Goal: Task Accomplishment & Management: Manage account settings

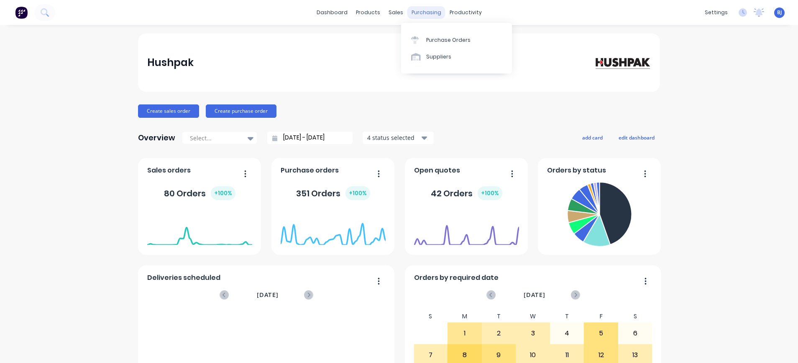
click at [423, 11] on div "purchasing" at bounding box center [426, 12] width 38 height 13
click at [438, 56] on div "Suppliers" at bounding box center [438, 57] width 25 height 8
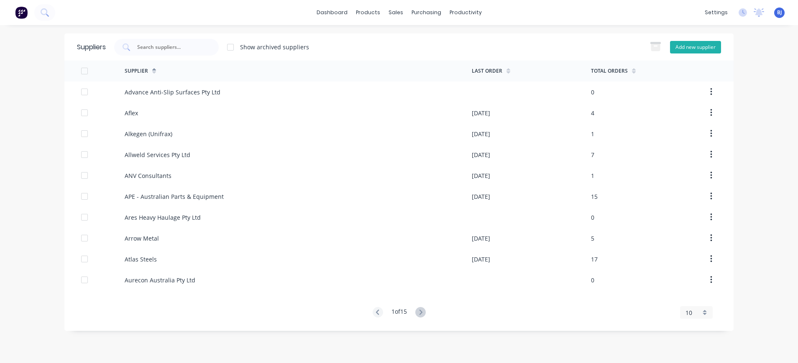
click at [686, 49] on button "Add new supplier" at bounding box center [695, 47] width 51 height 13
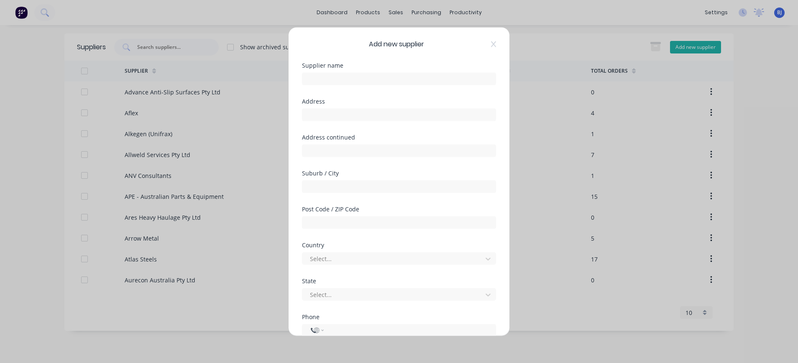
select select "AU"
click at [491, 43] on icon at bounding box center [493, 44] width 5 height 6
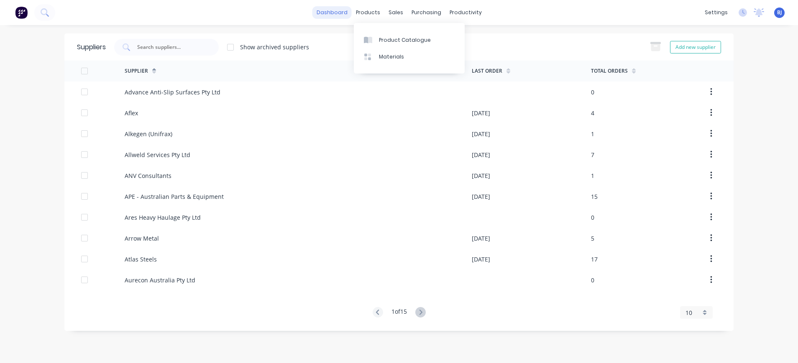
click at [355, 9] on div "products" at bounding box center [368, 12] width 33 height 13
click at [343, 11] on link "dashboard" at bounding box center [331, 12] width 39 height 13
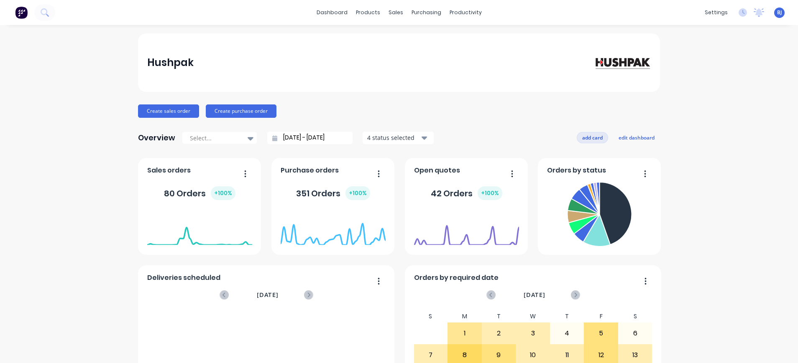
click at [593, 137] on button "add card" at bounding box center [592, 137] width 31 height 11
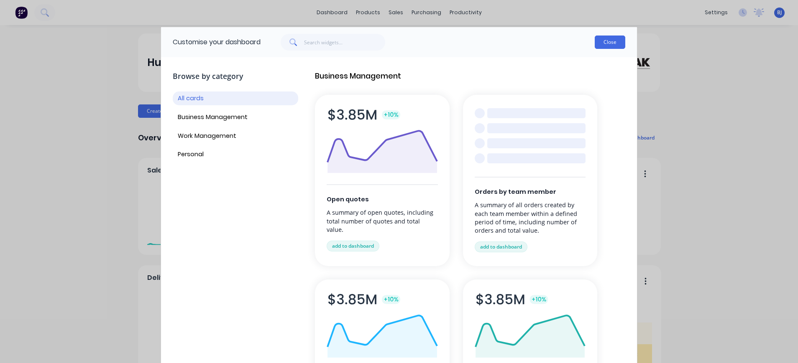
click at [608, 44] on button "Close" at bounding box center [610, 42] width 31 height 13
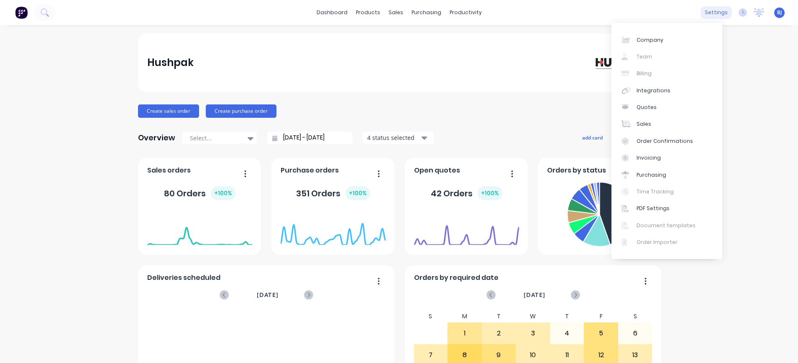
click at [706, 13] on div "settings" at bounding box center [715, 12] width 31 height 13
click at [654, 175] on div "Purchasing" at bounding box center [651, 175] width 30 height 8
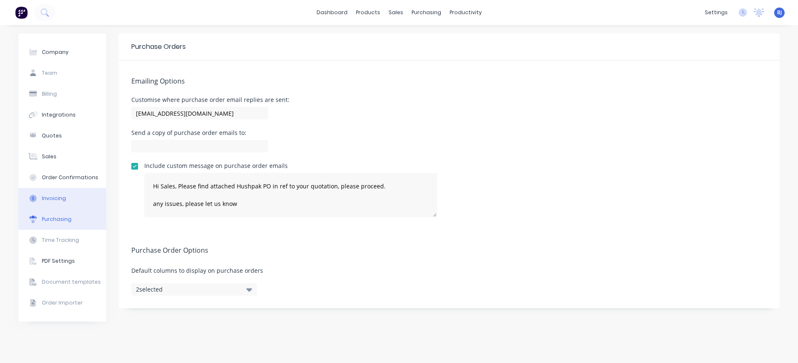
click at [60, 197] on div "Invoicing" at bounding box center [54, 199] width 24 height 8
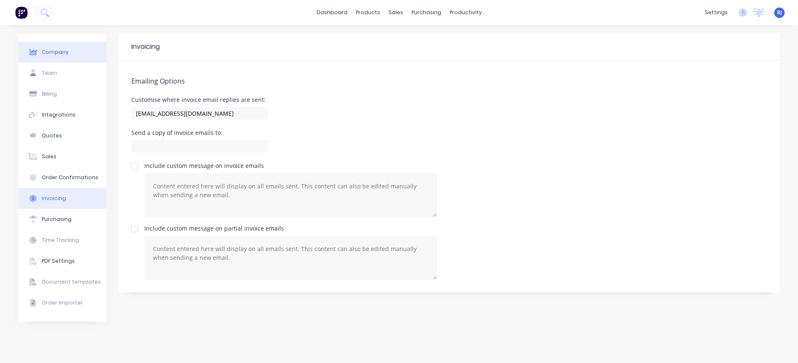
click at [49, 49] on div "Company" at bounding box center [55, 53] width 27 height 8
select select "AU"
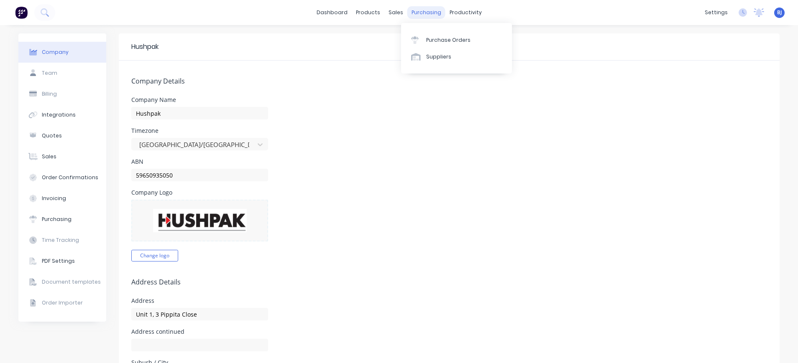
click at [416, 13] on div "purchasing" at bounding box center [426, 12] width 38 height 13
click at [429, 37] on div "Purchase Orders" at bounding box center [448, 40] width 44 height 8
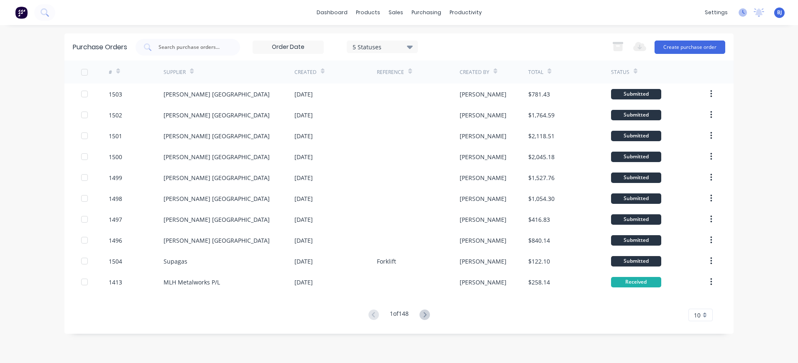
click at [743, 13] on icon at bounding box center [743, 12] width 3 height 4
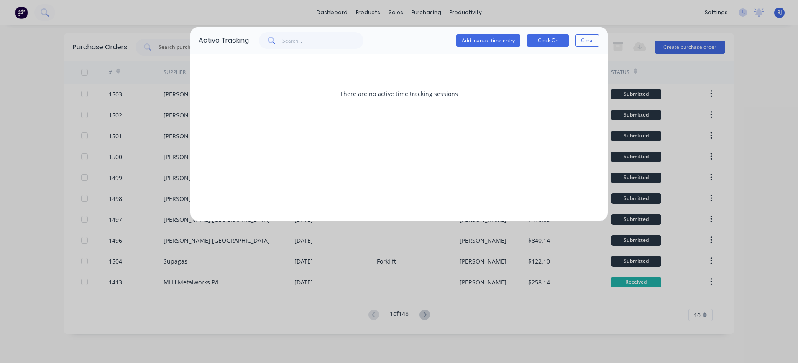
click at [750, 49] on div "Active Tracking Add manual time entry Clock On Close There are no active time t…" at bounding box center [399, 181] width 798 height 363
click at [593, 38] on button "Close" at bounding box center [587, 40] width 24 height 13
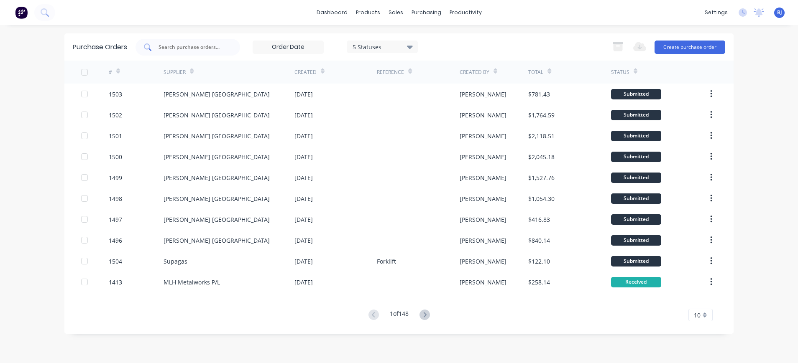
click at [219, 50] on input "text" at bounding box center [192, 47] width 69 height 8
type input "1471"
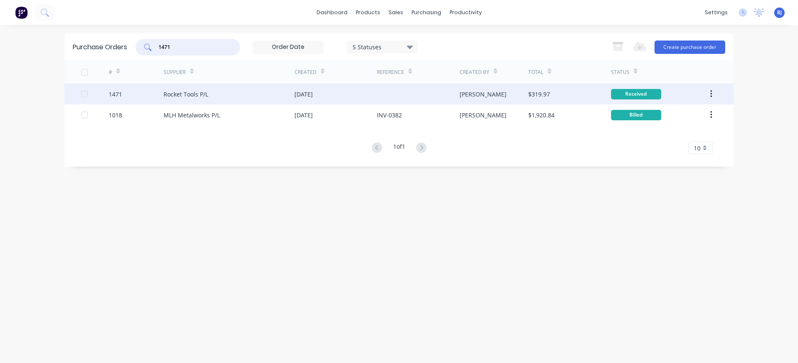
click at [200, 92] on div "Rocket Tools P/L" at bounding box center [186, 94] width 45 height 9
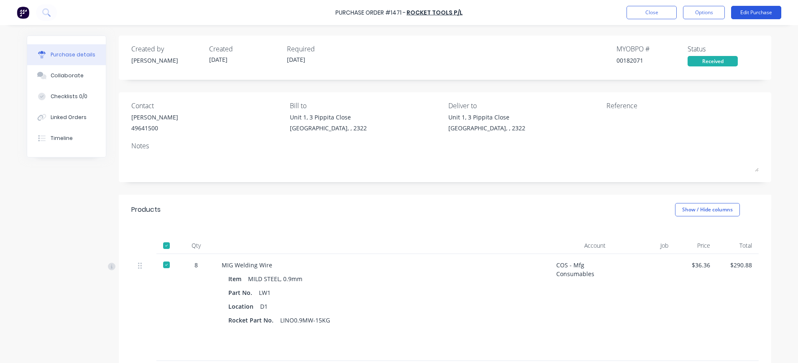
click at [757, 12] on button "Edit Purchase" at bounding box center [756, 12] width 50 height 13
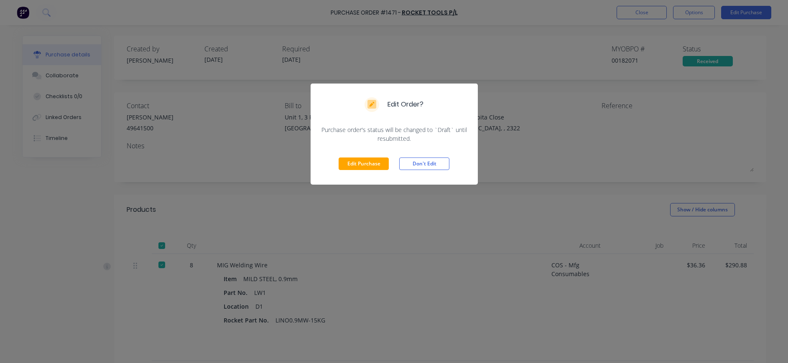
drag, startPoint x: 349, startPoint y: 160, endPoint x: 490, endPoint y: 110, distance: 150.0
click at [350, 160] on button "Edit Purchase" at bounding box center [364, 164] width 50 height 13
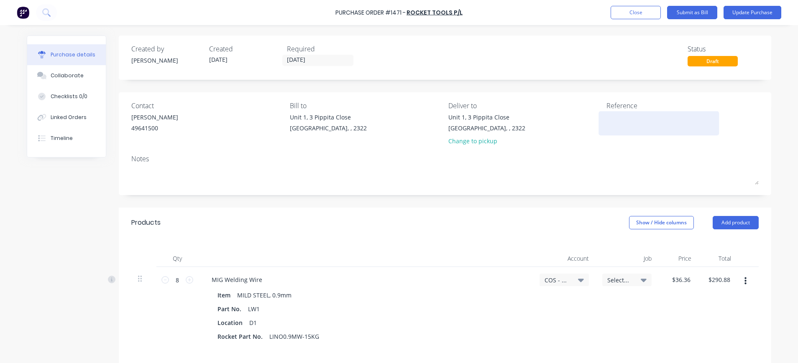
click at [606, 118] on textarea at bounding box center [658, 122] width 105 height 19
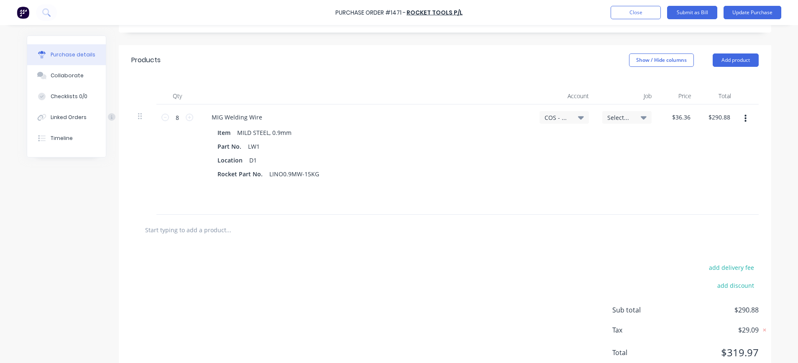
scroll to position [167, 0]
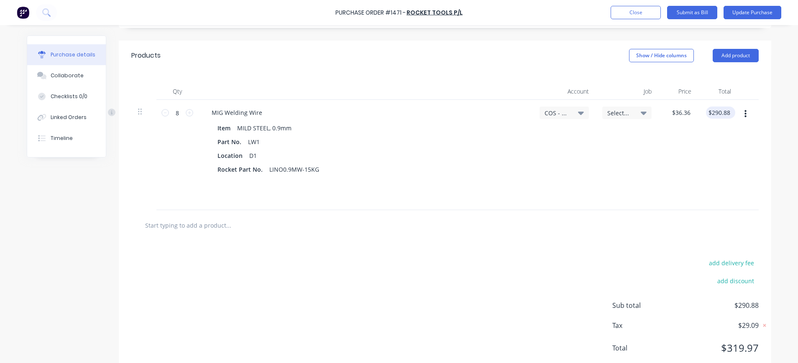
type textarea "40103219"
type textarea "x"
type textarea "40103219"
type input "290.88"
click at [720, 113] on input "290.88" at bounding box center [719, 113] width 26 height 12
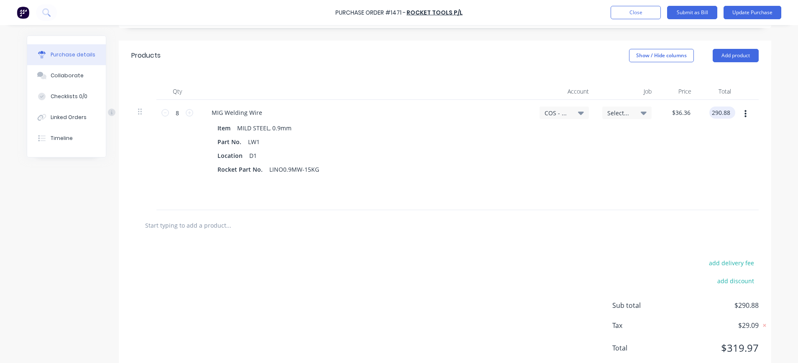
type textarea "x"
drag, startPoint x: 720, startPoint y: 112, endPoint x: 726, endPoint y: 111, distance: 5.5
click at [726, 111] on input "290.88" at bounding box center [720, 113] width 23 height 12
type input "290.91"
type textarea "x"
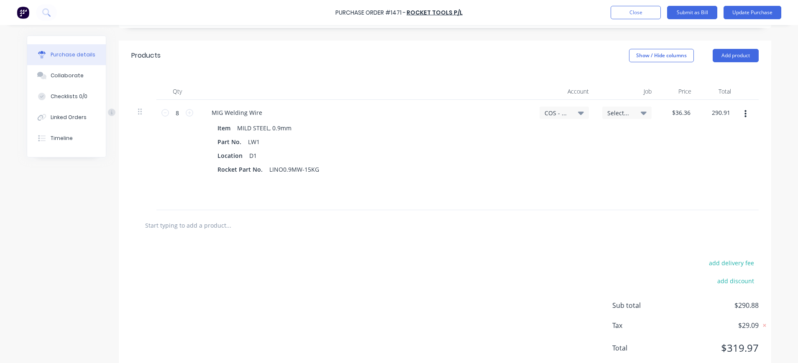
type input "$36.3638"
type input "$290.91"
click at [621, 308] on span "Sub total" at bounding box center [644, 306] width 63 height 10
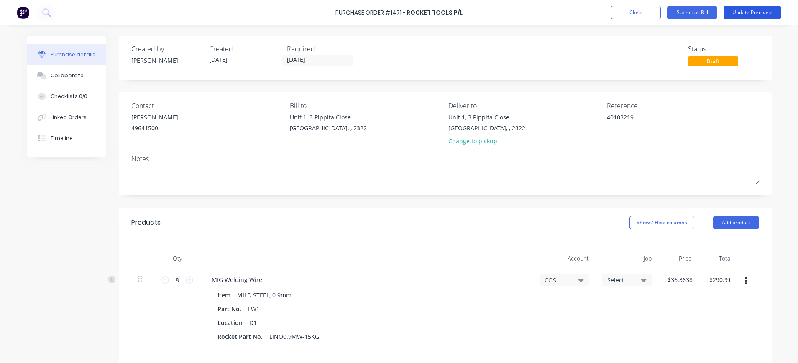
click at [744, 13] on button "Update Purchase" at bounding box center [752, 12] width 58 height 13
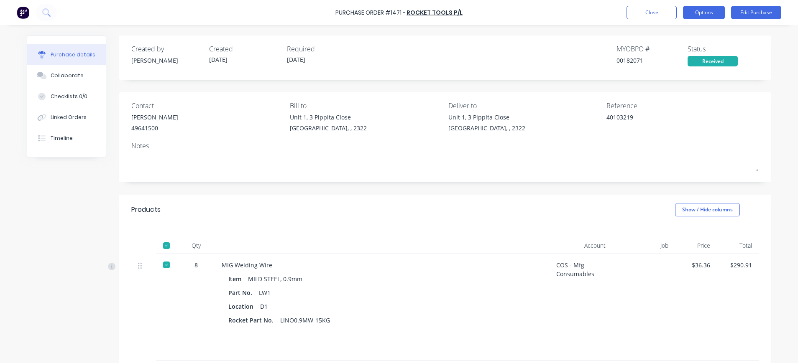
click at [696, 13] on button "Options" at bounding box center [704, 12] width 42 height 13
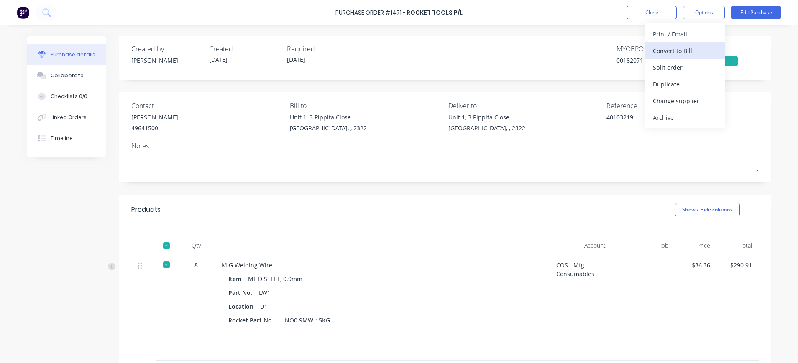
click at [666, 53] on div "Convert to Bill" at bounding box center [685, 51] width 64 height 12
type textarea "x"
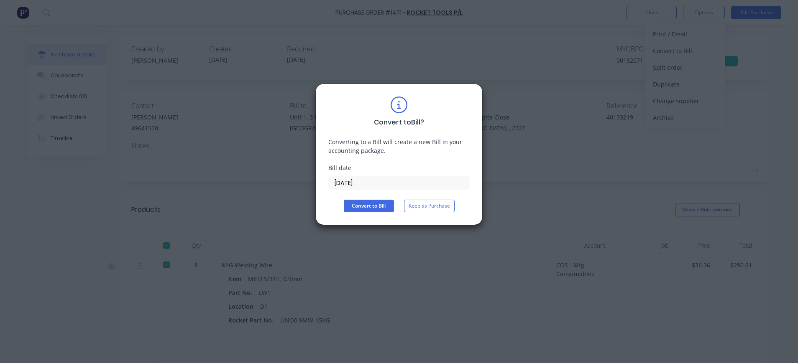
click at [354, 187] on input "[DATE]" at bounding box center [399, 183] width 141 height 13
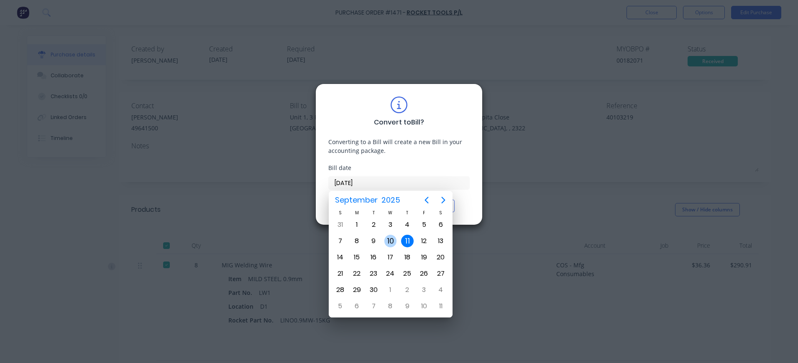
click at [393, 241] on div "10" at bounding box center [390, 241] width 13 height 13
type input "[DATE]"
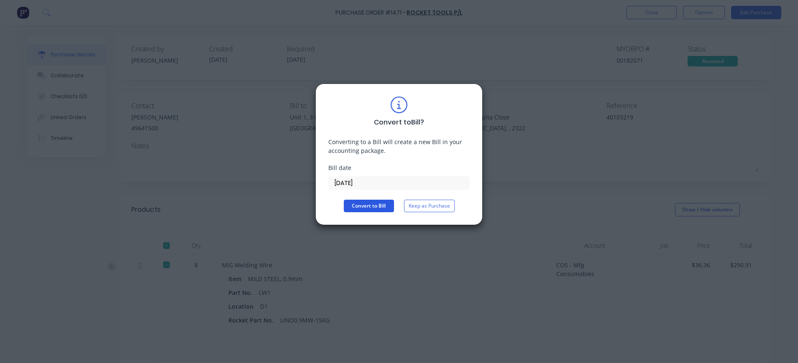
click at [373, 205] on button "Convert to Bill" at bounding box center [369, 206] width 50 height 13
type textarea "x"
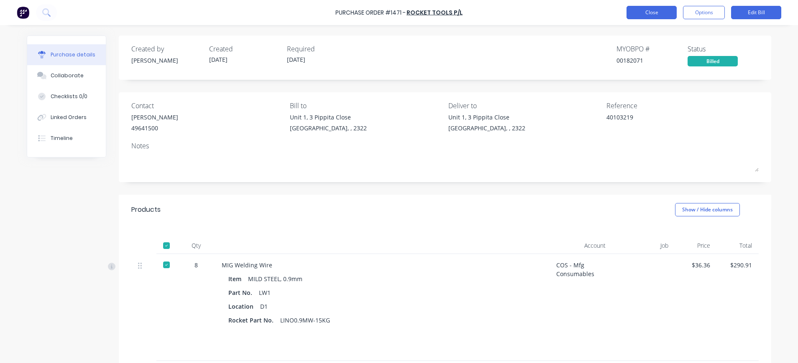
click at [658, 10] on button "Close" at bounding box center [651, 12] width 50 height 13
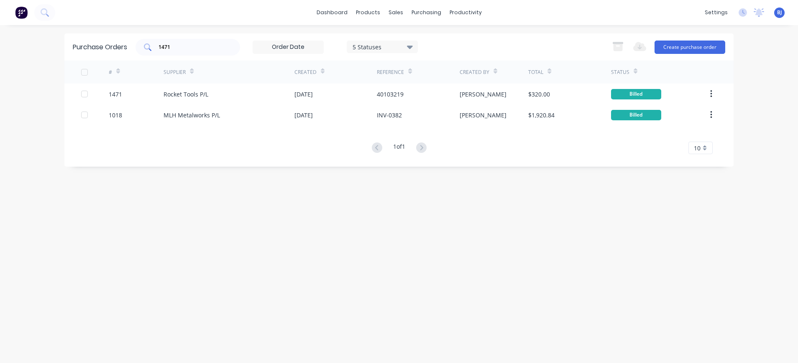
click at [197, 43] on input "1471" at bounding box center [192, 47] width 69 height 8
drag, startPoint x: 186, startPoint y: 45, endPoint x: 144, endPoint y: 46, distance: 42.2
click at [144, 46] on div "1471" at bounding box center [187, 47] width 105 height 17
type input "4"
type input "1427"
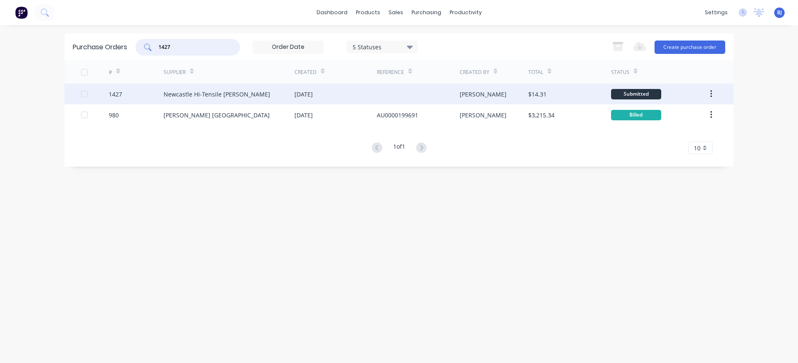
click at [215, 92] on div "Newcastle Hi-Tensile [PERSON_NAME]" at bounding box center [217, 94] width 107 height 9
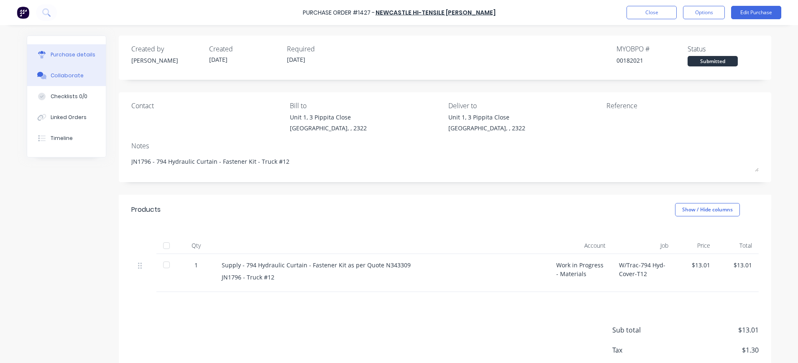
click at [67, 72] on div "Collaborate" at bounding box center [67, 76] width 33 height 8
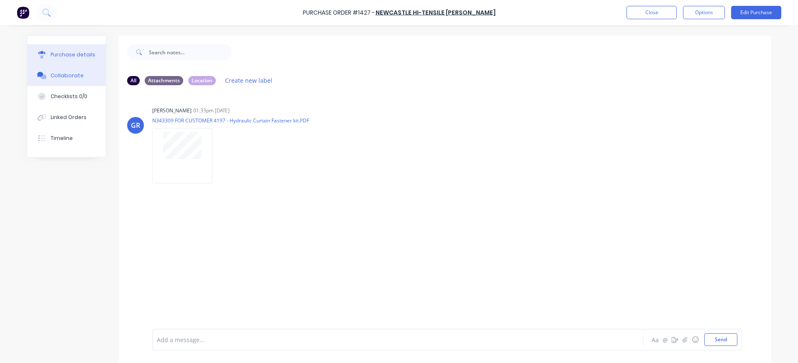
click at [77, 56] on div "Purchase details" at bounding box center [73, 55] width 45 height 8
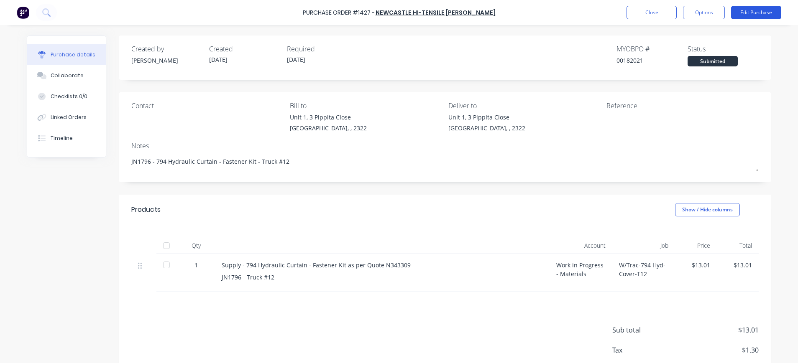
click at [750, 12] on button "Edit Purchase" at bounding box center [756, 12] width 50 height 13
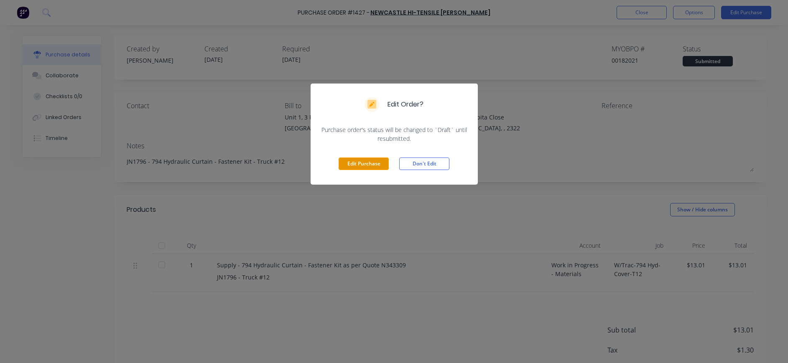
click at [373, 160] on button "Edit Purchase" at bounding box center [364, 164] width 50 height 13
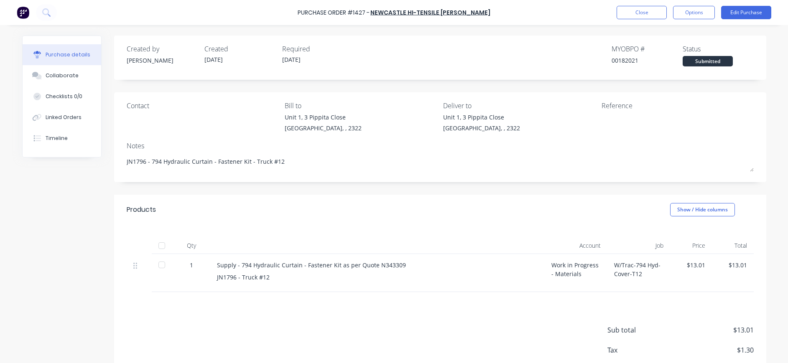
type textarea "x"
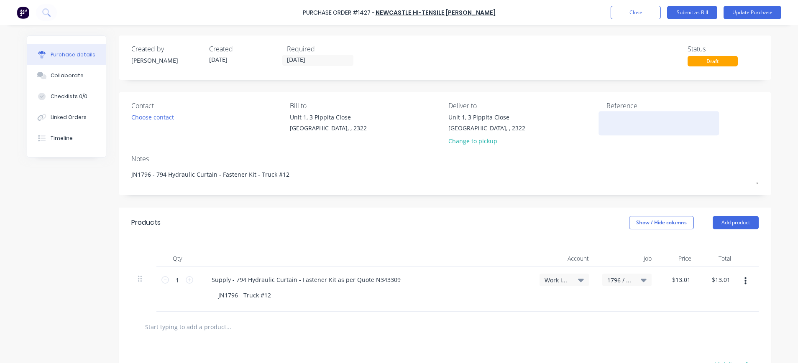
click at [609, 117] on textarea at bounding box center [658, 122] width 105 height 19
type textarea "N"
type textarea "x"
type textarea "N5"
type textarea "x"
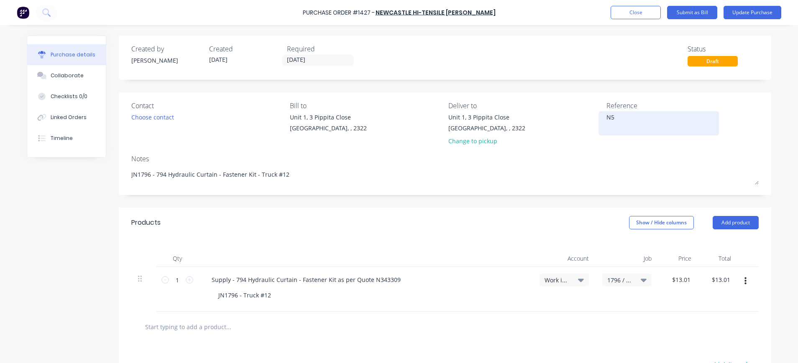
type textarea "N53"
type textarea "x"
type textarea "N536"
type textarea "x"
type textarea "N5365"
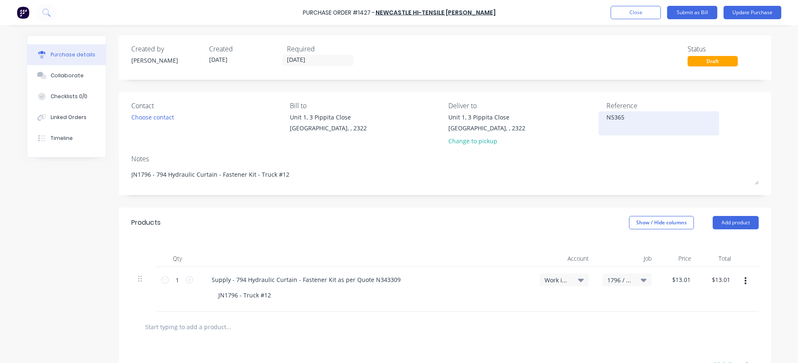
type textarea "x"
type textarea "N53655"
type textarea "x"
type textarea "N536554"
type textarea "x"
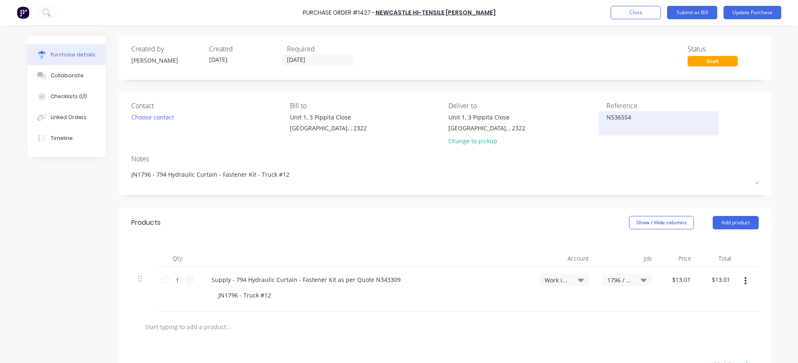
type textarea "N536554-"
type textarea "x"
type textarea "N536554-1"
type textarea "x"
click at [662, 121] on textarea "N536554-1" at bounding box center [658, 122] width 105 height 19
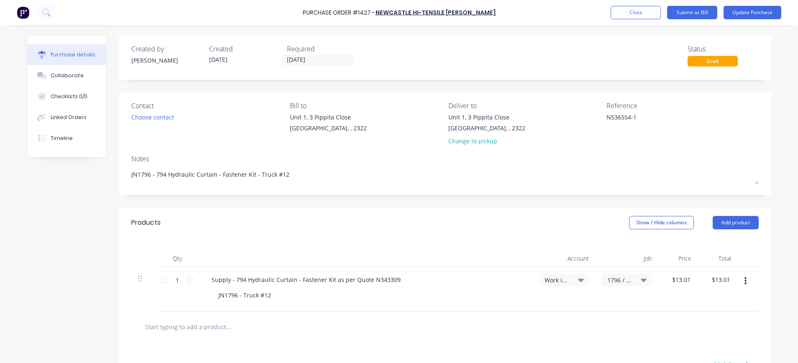
scroll to position [125, 0]
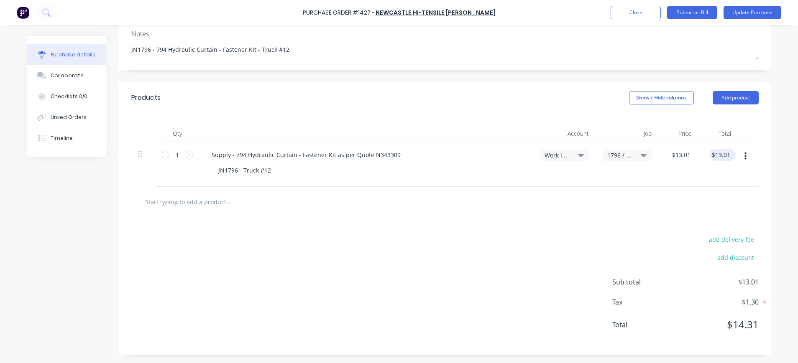
type textarea "N536554-1"
type textarea "x"
type textarea "N536554-1"
type input "13.01"
click at [706, 152] on div "13.01 13.01" at bounding box center [718, 164] width 40 height 45
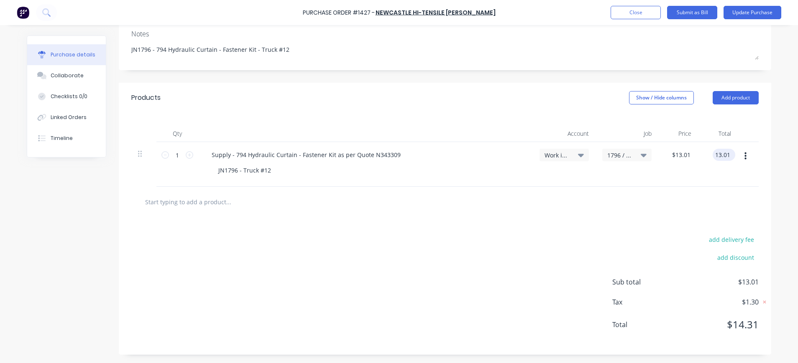
type textarea "x"
drag, startPoint x: 708, startPoint y: 155, endPoint x: 728, endPoint y: 151, distance: 20.5
click at [728, 151] on div "13.01 13.01" at bounding box center [724, 155] width 23 height 12
type input "4.96"
type textarea "x"
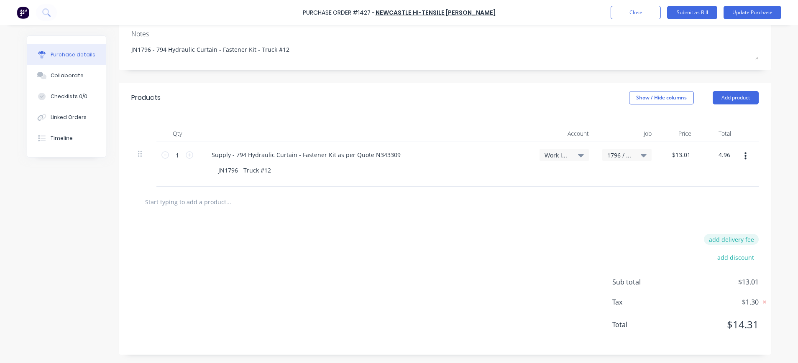
type input "$4.96"
click at [739, 239] on button "add delivery fee" at bounding box center [731, 239] width 55 height 11
type textarea "x"
type input "4.96"
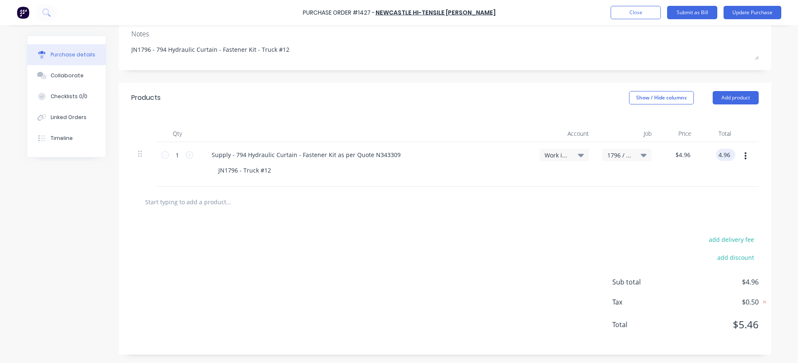
click at [721, 158] on input "4.96" at bounding box center [724, 155] width 16 height 12
type textarea "x"
type input "$4.96"
drag, startPoint x: 727, startPoint y: 154, endPoint x: 707, endPoint y: 152, distance: 20.1
click at [707, 152] on div "$4.96 $4.96" at bounding box center [718, 164] width 40 height 45
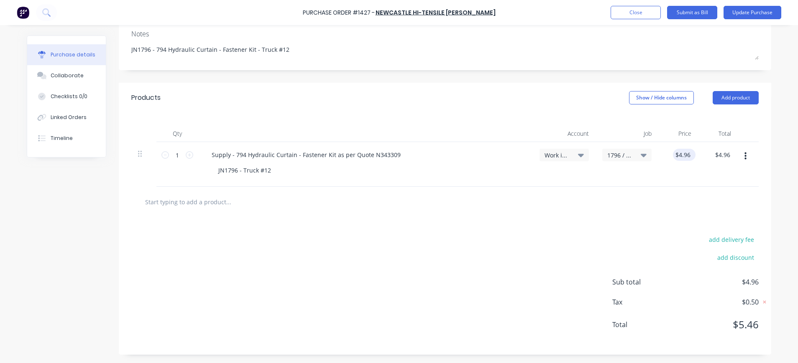
drag, startPoint x: 707, startPoint y: 152, endPoint x: 688, endPoint y: 152, distance: 18.8
click at [688, 152] on div "$4.96 $4.96" at bounding box center [684, 155] width 23 height 12
type textarea "x"
drag, startPoint x: 687, startPoint y: 153, endPoint x: 668, endPoint y: 153, distance: 19.2
click at [668, 153] on div "4.96 4.96" at bounding box center [678, 164] width 40 height 45
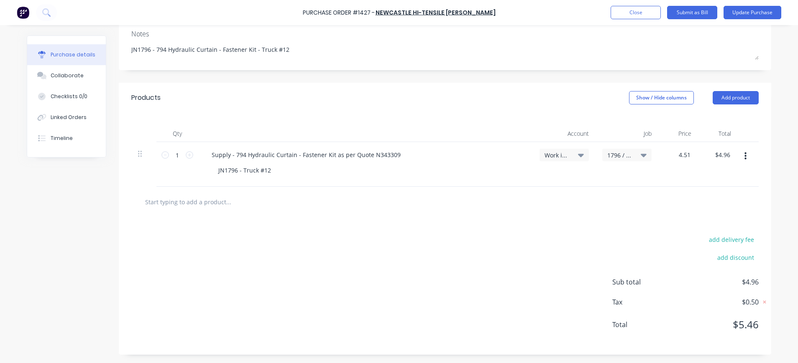
type input "4.51"
type textarea "x"
type input "$4.51"
type input "4.51"
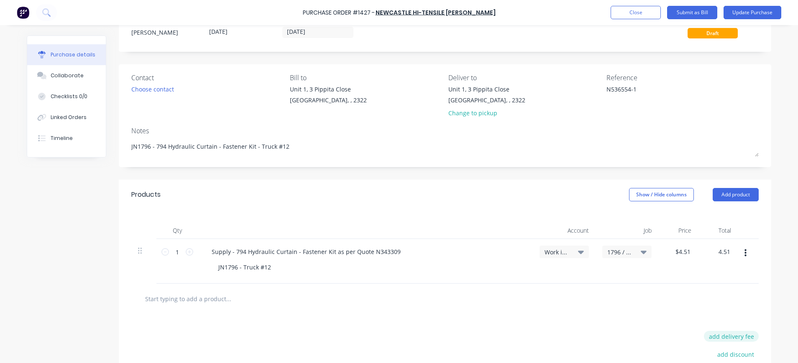
scroll to position [0, 0]
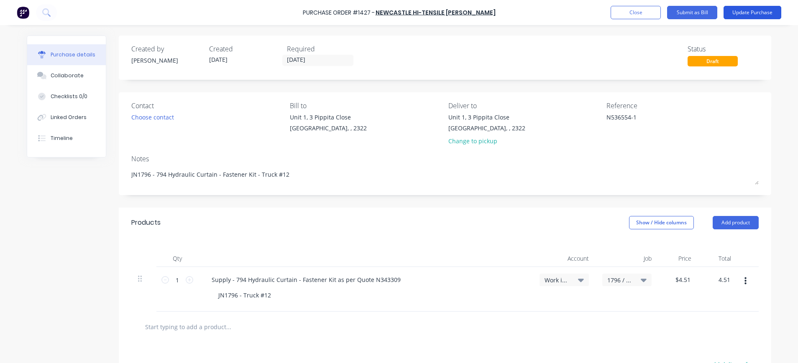
type textarea "x"
type input "$4.51"
click at [767, 10] on button "Update Purchase" at bounding box center [752, 12] width 58 height 13
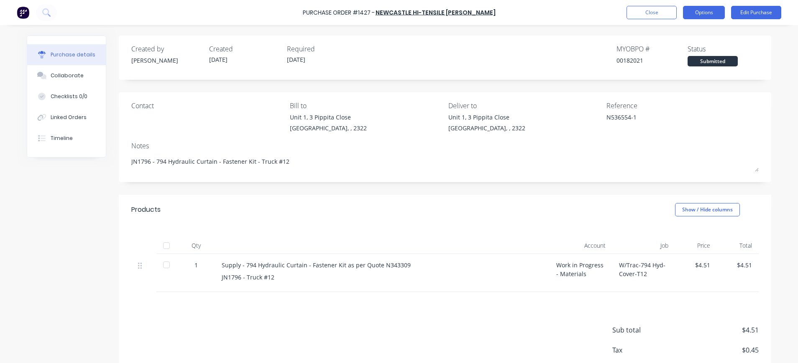
click at [694, 11] on button "Options" at bounding box center [704, 12] width 42 height 13
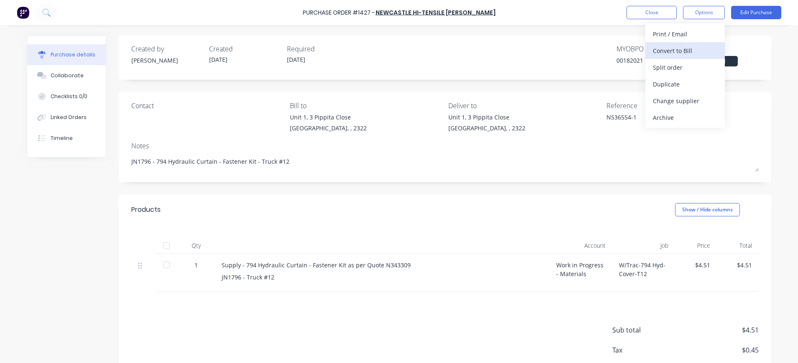
click at [673, 50] on div "Convert to Bill" at bounding box center [685, 51] width 64 height 12
type textarea "x"
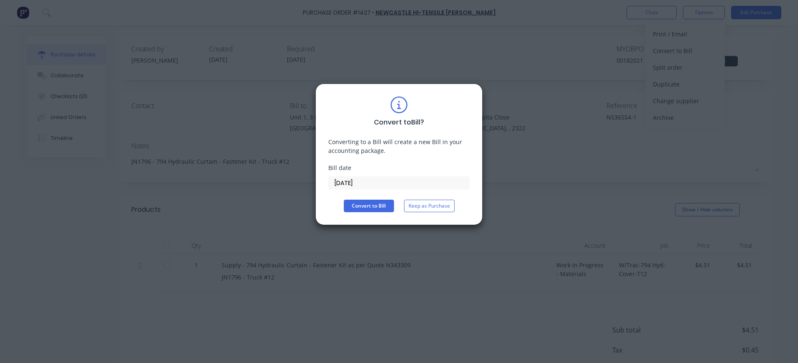
click at [353, 181] on input "[DATE]" at bounding box center [399, 183] width 141 height 13
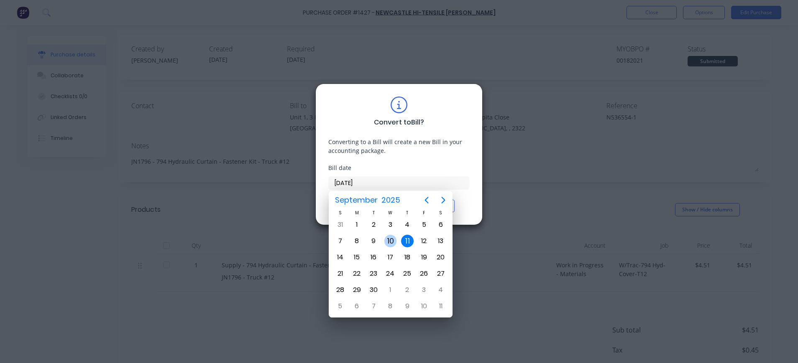
click at [386, 245] on div "10" at bounding box center [390, 241] width 13 height 13
type input "[DATE]"
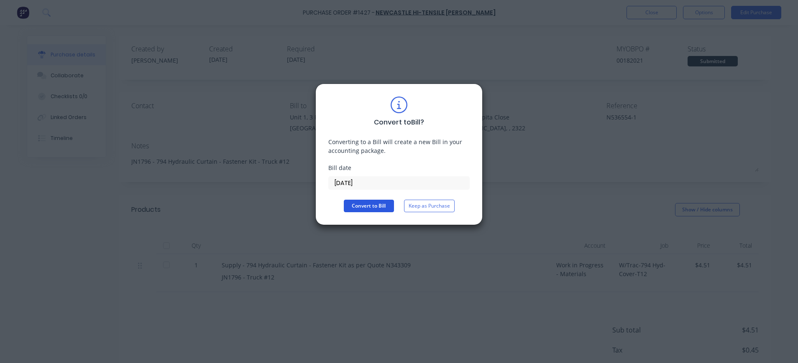
click at [359, 206] on button "Convert to Bill" at bounding box center [369, 206] width 50 height 13
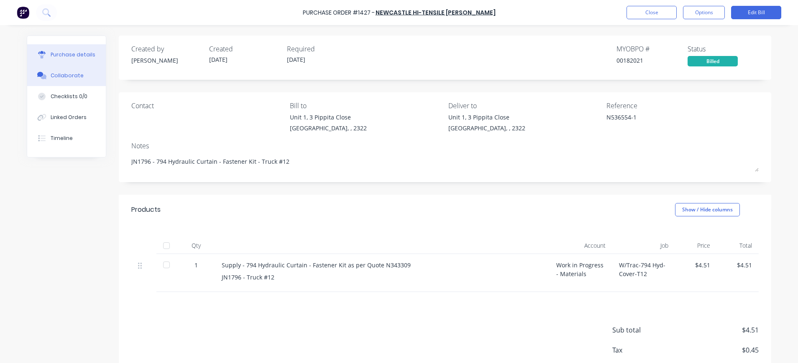
drag, startPoint x: 64, startPoint y: 72, endPoint x: 84, endPoint y: 78, distance: 20.2
click at [66, 72] on button "Collaborate" at bounding box center [66, 75] width 79 height 21
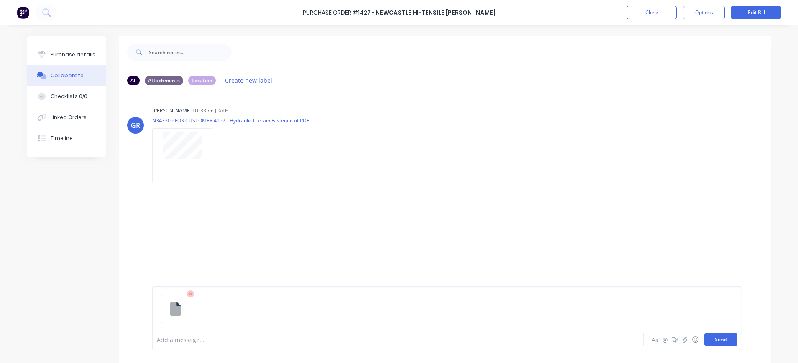
click at [725, 339] on button "Send" at bounding box center [720, 340] width 33 height 13
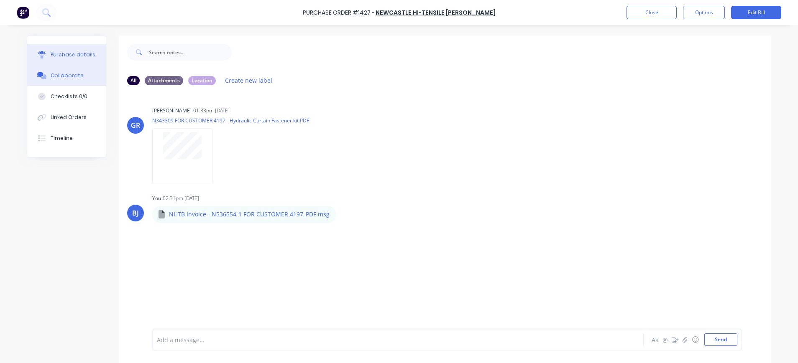
click at [83, 53] on div "Purchase details" at bounding box center [73, 55] width 45 height 8
type textarea "x"
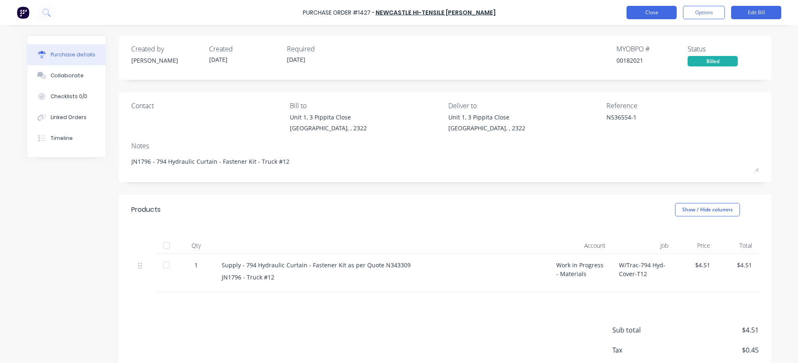
click at [659, 16] on button "Close" at bounding box center [651, 12] width 50 height 13
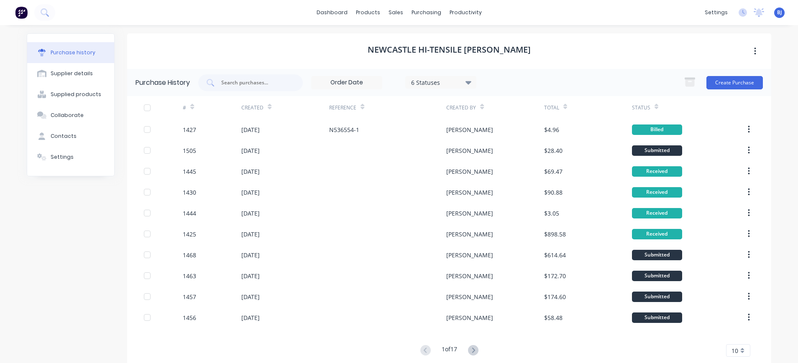
click at [282, 73] on div "Purchase History 6 Statuses 6 Statuses Create Purchase" at bounding box center [449, 82] width 644 height 27
click at [276, 84] on input "text" at bounding box center [254, 83] width 69 height 8
type input "1444"
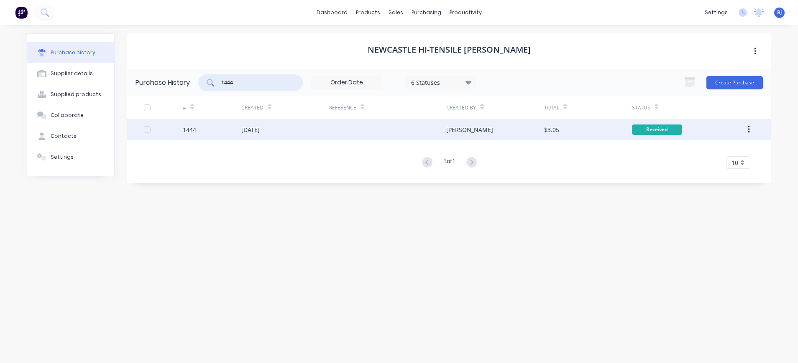
click at [260, 130] on div "[DATE]" at bounding box center [250, 129] width 18 height 9
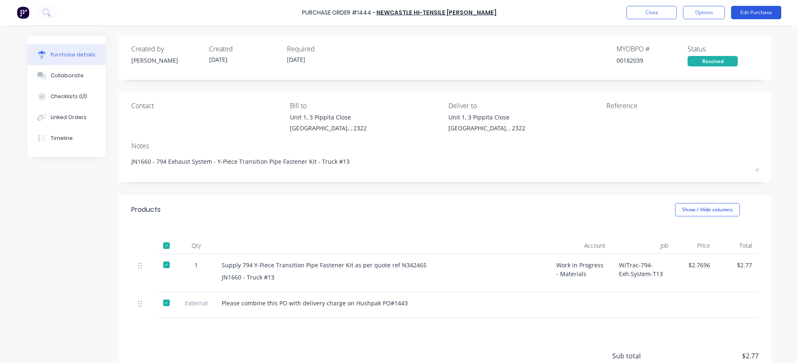
click at [743, 14] on button "Edit Purchase" at bounding box center [756, 12] width 50 height 13
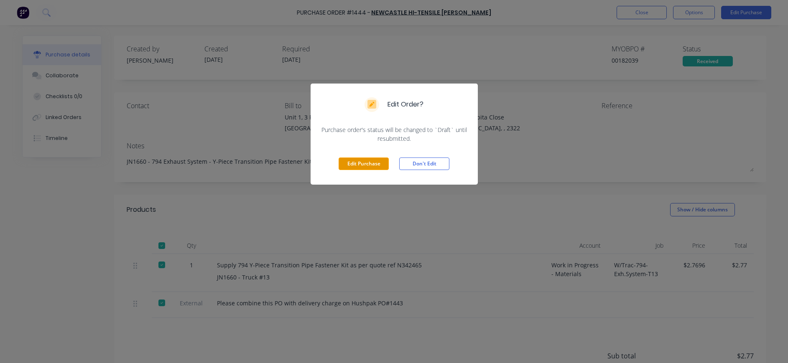
drag, startPoint x: 377, startPoint y: 162, endPoint x: 403, endPoint y: 161, distance: 26.0
click at [378, 162] on button "Edit Purchase" at bounding box center [364, 164] width 50 height 13
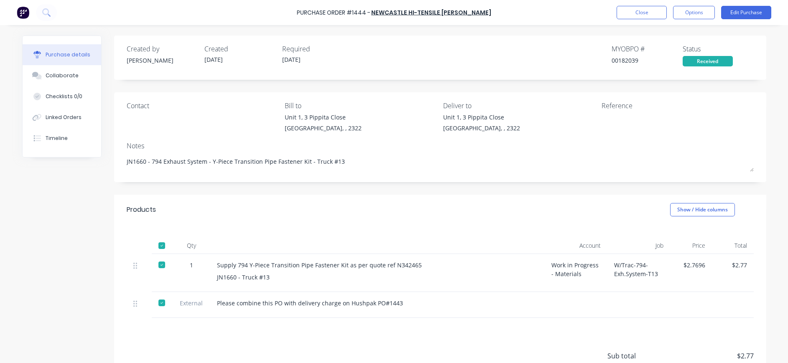
type textarea "x"
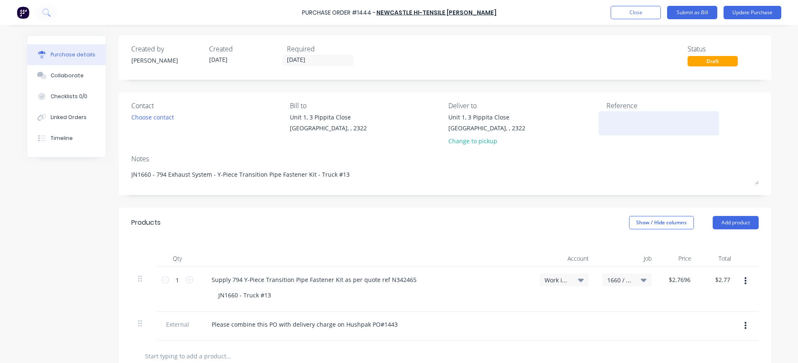
click at [606, 115] on textarea at bounding box center [658, 122] width 105 height 19
type textarea "N536632.1"
type textarea "x"
type textarea "N536632.1"
click at [756, 12] on button "Update Purchase" at bounding box center [752, 12] width 58 height 13
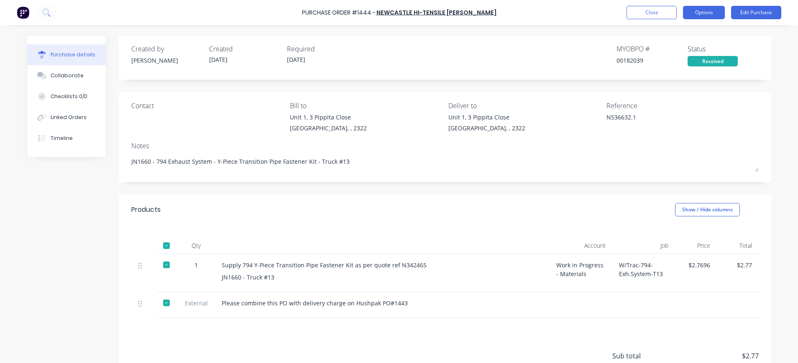
click at [707, 11] on button "Options" at bounding box center [704, 12] width 42 height 13
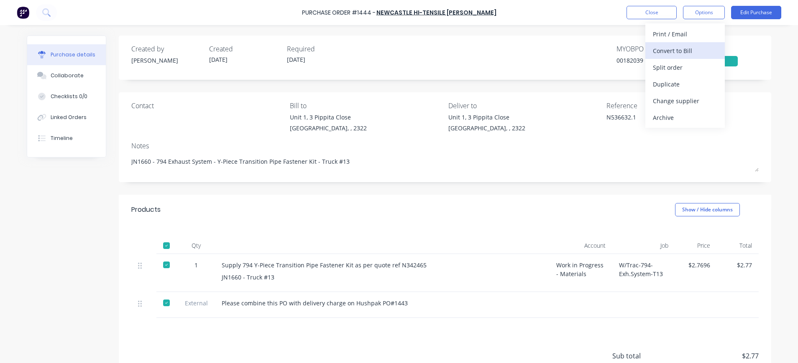
click at [684, 49] on div "Convert to Bill" at bounding box center [685, 51] width 64 height 12
type textarea "x"
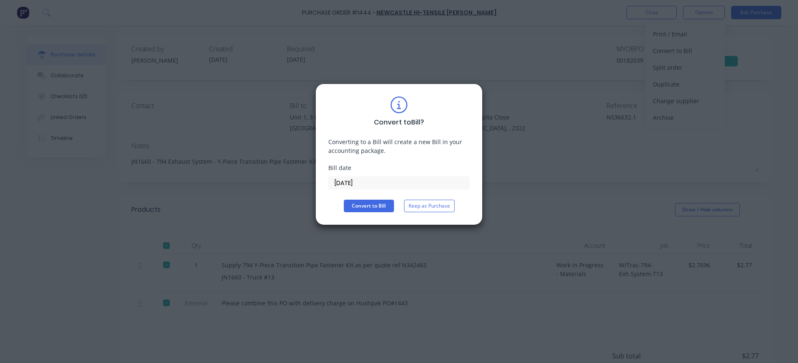
click at [354, 179] on input "[DATE]" at bounding box center [399, 183] width 141 height 13
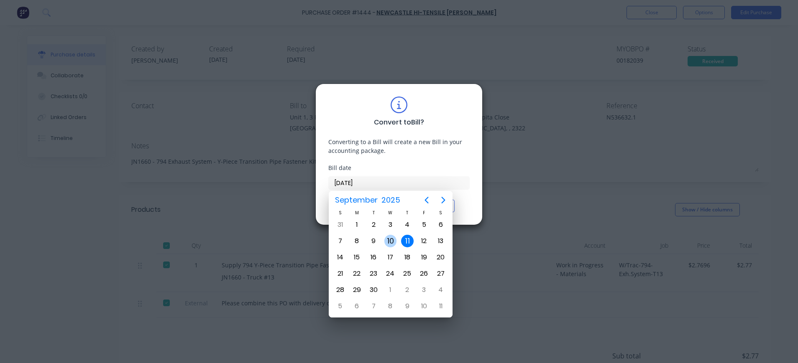
click at [388, 242] on div "10" at bounding box center [390, 241] width 13 height 13
type input "[DATE]"
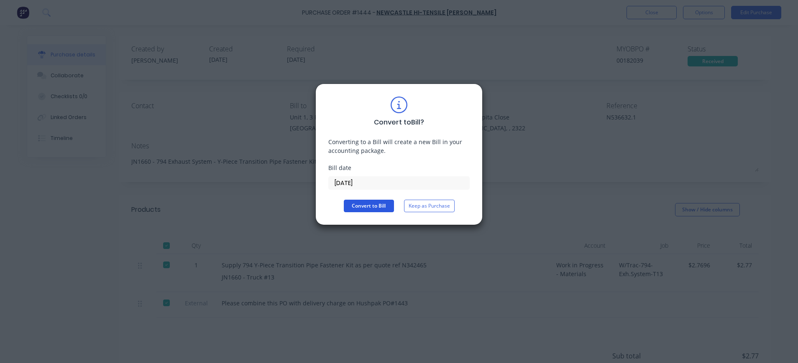
click at [378, 211] on button "Convert to Bill" at bounding box center [369, 206] width 50 height 13
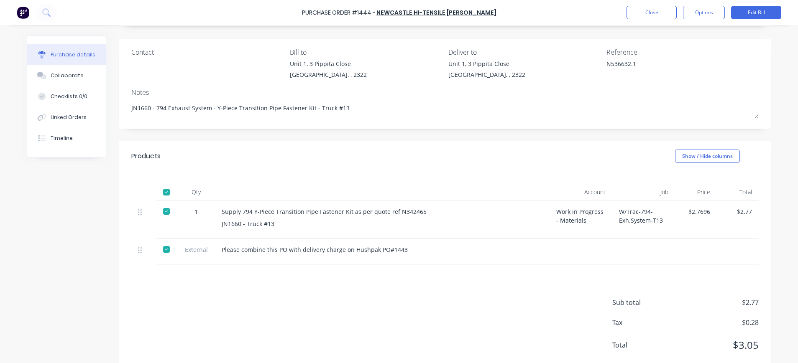
scroll to position [74, 0]
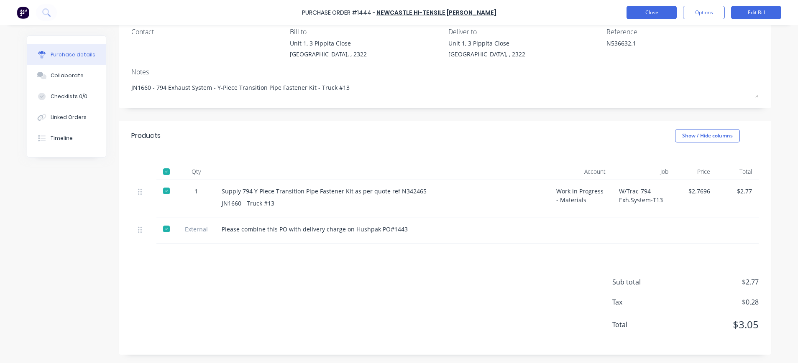
click at [654, 11] on button "Close" at bounding box center [651, 12] width 50 height 13
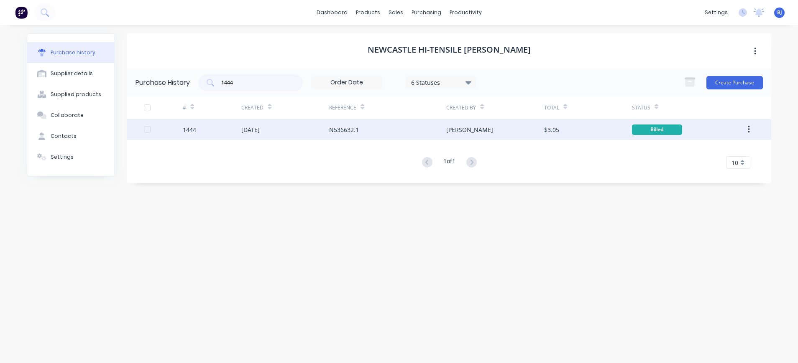
click at [253, 129] on div "[DATE]" at bounding box center [250, 129] width 18 height 9
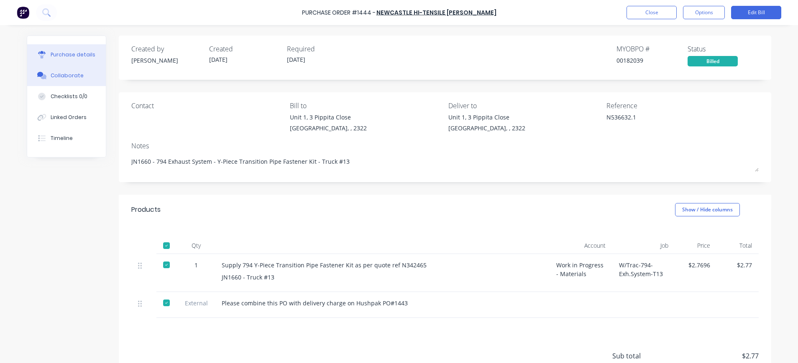
click at [68, 74] on div "Collaborate" at bounding box center [67, 76] width 33 height 8
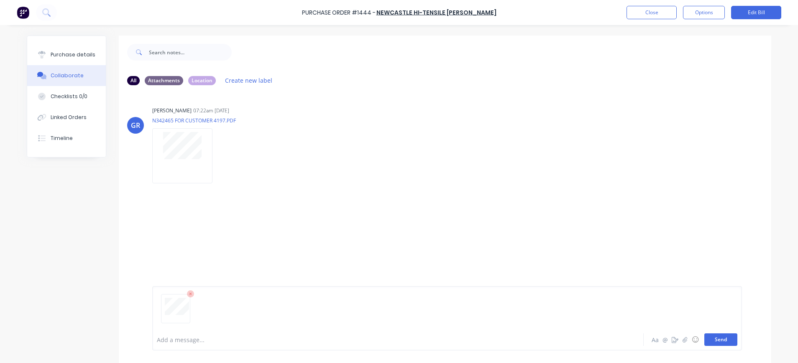
click at [720, 339] on button "Send" at bounding box center [720, 340] width 33 height 13
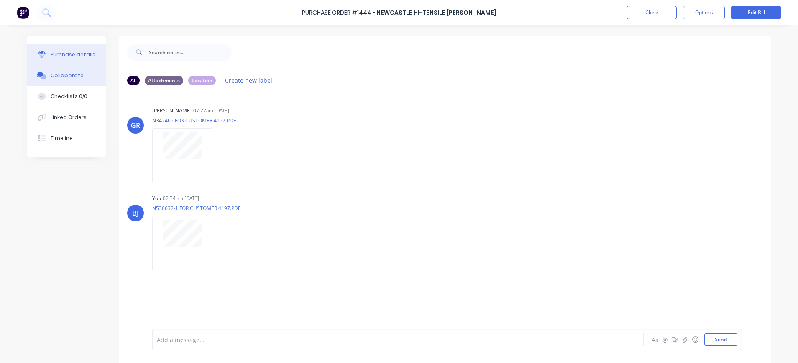
click at [62, 50] on button "Purchase details" at bounding box center [66, 54] width 79 height 21
type textarea "x"
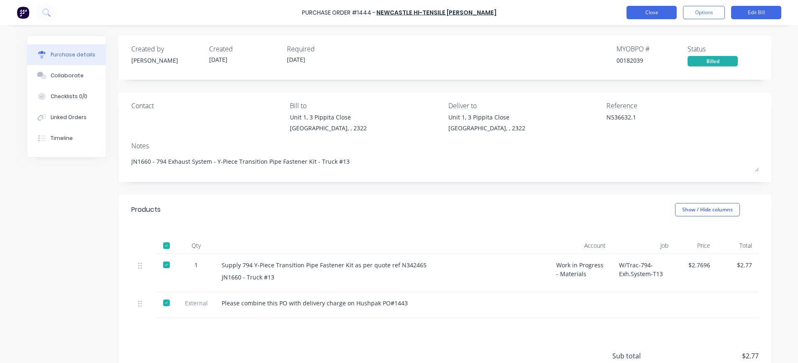
click at [657, 12] on button "Close" at bounding box center [651, 12] width 50 height 13
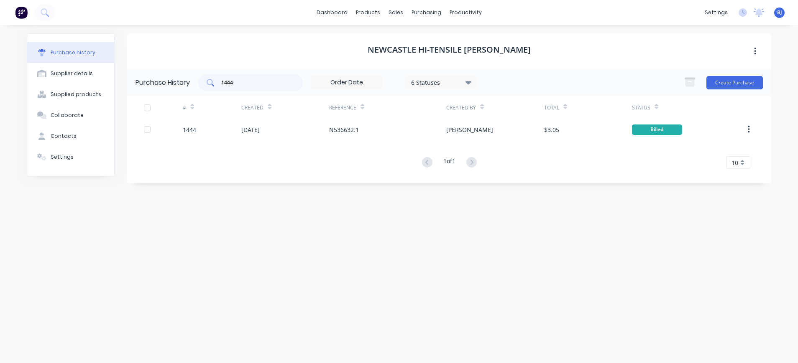
click at [244, 83] on input "1444" at bounding box center [254, 83] width 69 height 8
drag, startPoint x: 238, startPoint y: 83, endPoint x: 207, endPoint y: 83, distance: 30.9
click at [207, 83] on div "1444" at bounding box center [250, 82] width 105 height 17
type input "1445"
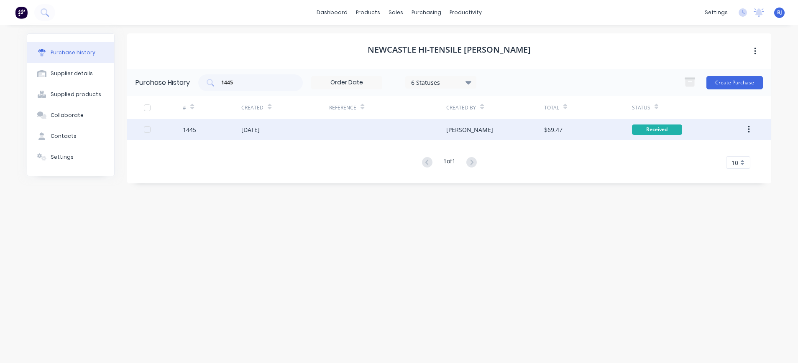
click at [260, 128] on div "[DATE]" at bounding box center [250, 129] width 18 height 9
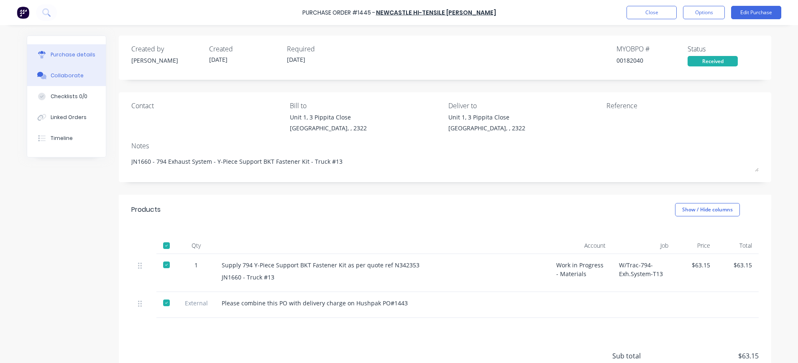
click at [75, 79] on button "Collaborate" at bounding box center [66, 75] width 79 height 21
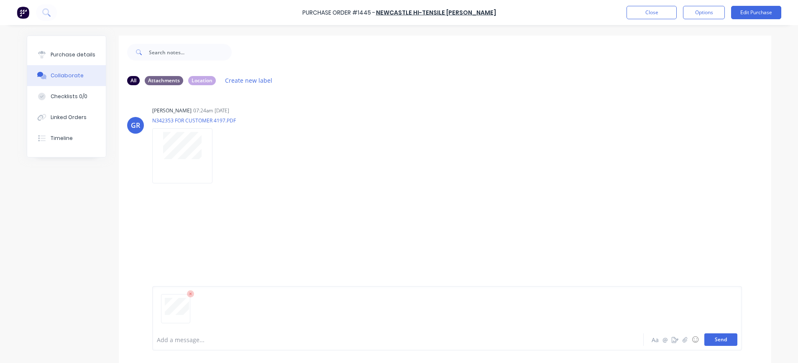
click at [724, 337] on button "Send" at bounding box center [720, 340] width 33 height 13
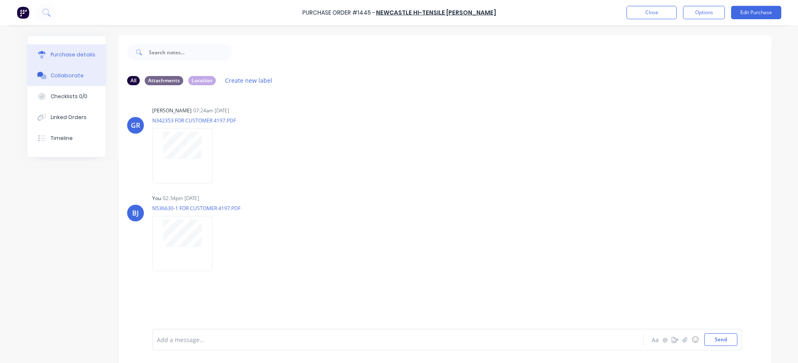
click at [82, 53] on div "Purchase details" at bounding box center [73, 55] width 45 height 8
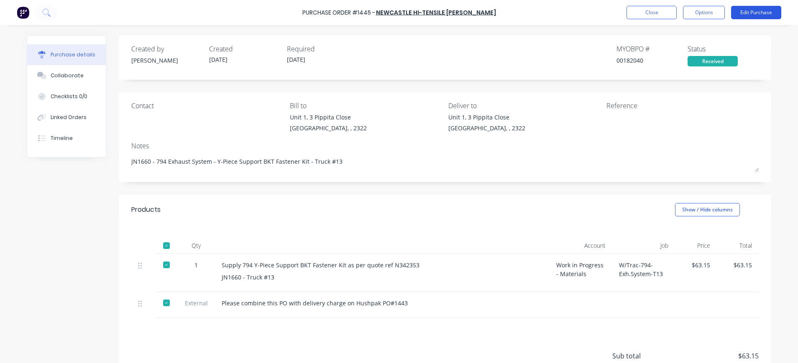
click at [746, 10] on button "Edit Purchase" at bounding box center [756, 12] width 50 height 13
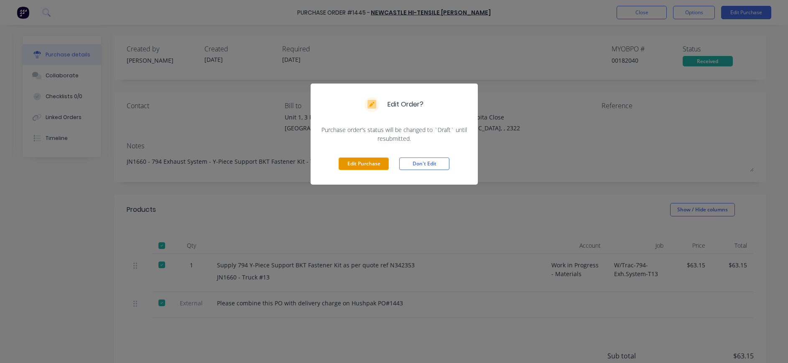
click at [355, 165] on button "Edit Purchase" at bounding box center [364, 164] width 50 height 13
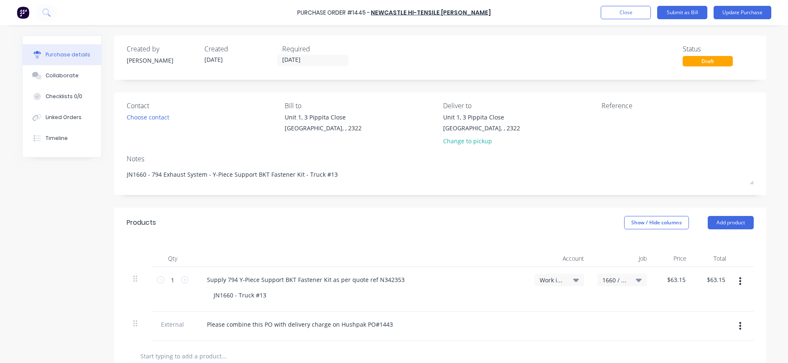
type textarea "x"
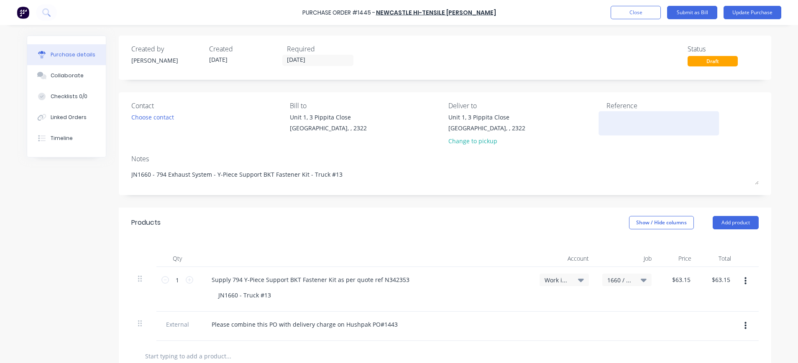
drag, startPoint x: 603, startPoint y: 122, endPoint x: 623, endPoint y: 124, distance: 20.1
click at [606, 123] on textarea at bounding box center [658, 122] width 105 height 19
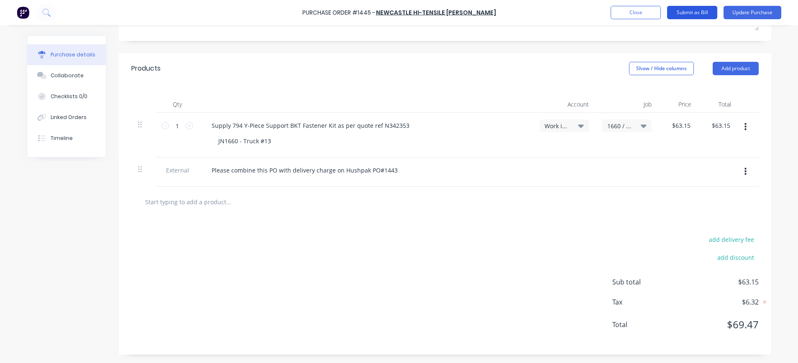
type textarea "N536630-1"
type textarea "x"
type textarea "N536630-1"
click at [695, 12] on button "Submit as Bill" at bounding box center [692, 12] width 50 height 13
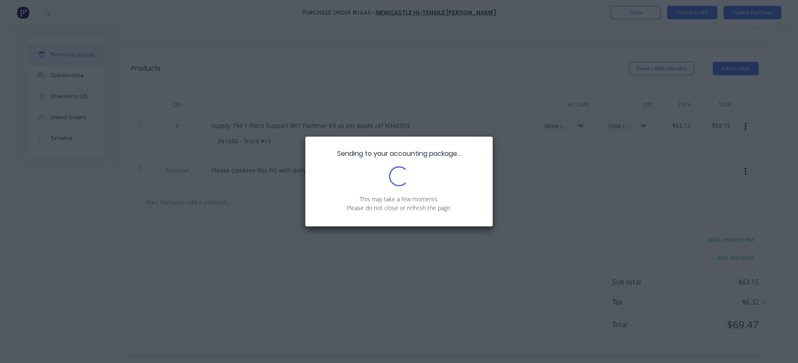
type textarea "x"
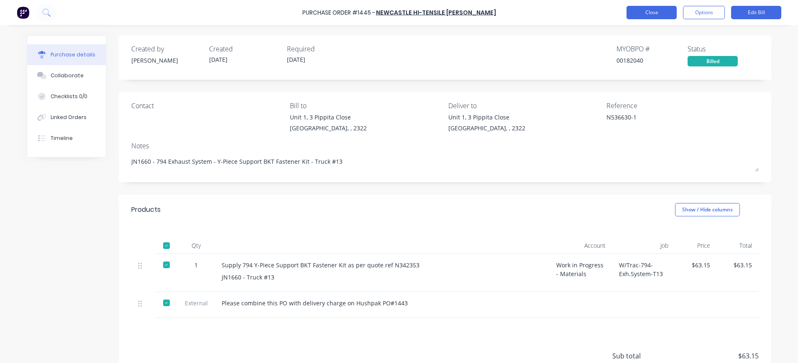
click at [656, 11] on button "Close" at bounding box center [651, 12] width 50 height 13
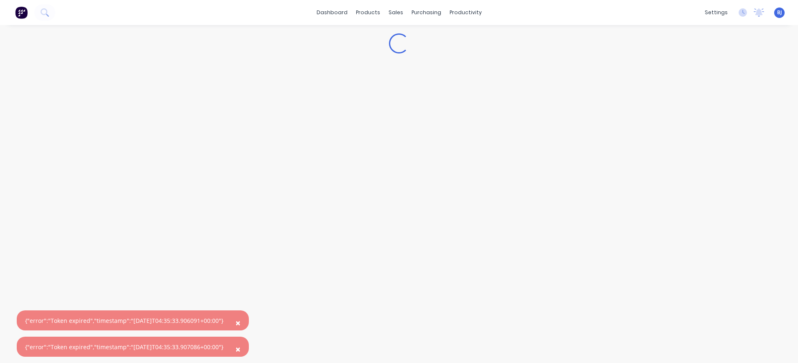
drag, startPoint x: 246, startPoint y: 324, endPoint x: 247, endPoint y: 332, distance: 7.6
click at [240, 325] on span "×" at bounding box center [237, 323] width 5 height 12
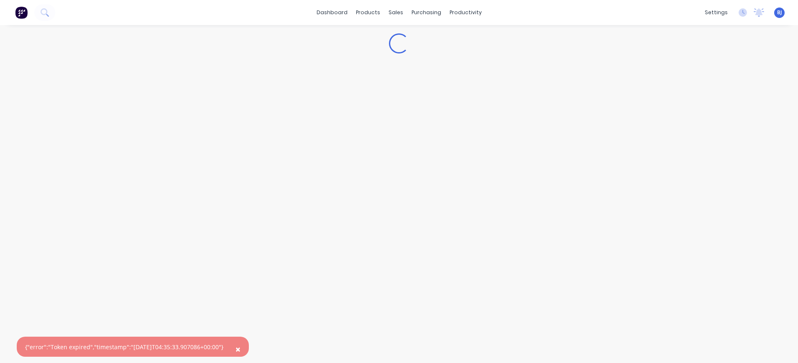
drag, startPoint x: 244, startPoint y: 346, endPoint x: 249, endPoint y: 346, distance: 5.0
click at [240, 346] on span "×" at bounding box center [237, 350] width 5 height 12
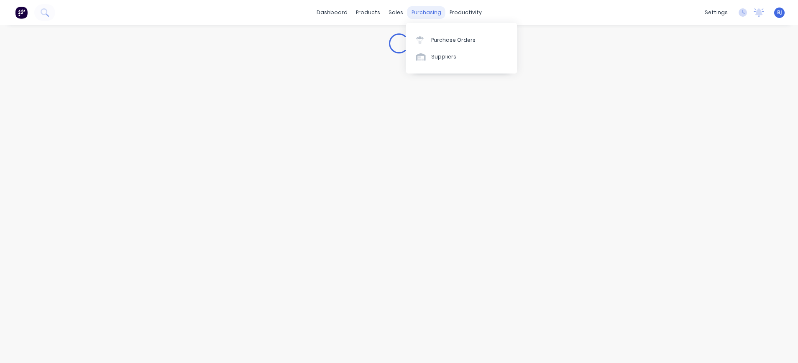
click at [420, 14] on div "purchasing" at bounding box center [426, 12] width 38 height 13
copy div "c"
click at [506, 156] on div "Loading..." at bounding box center [398, 186] width 761 height 322
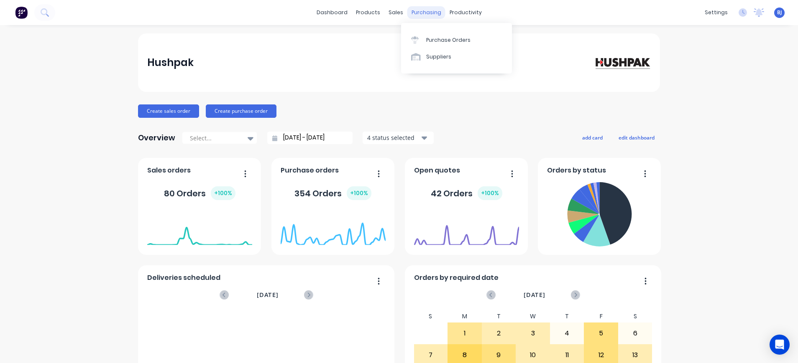
click at [424, 11] on div "purchasing" at bounding box center [426, 12] width 38 height 13
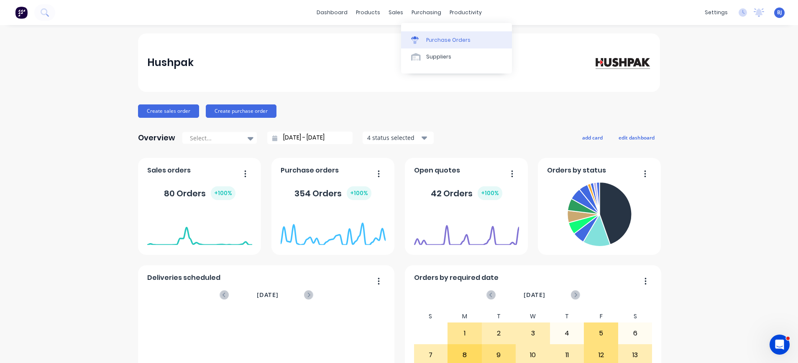
click at [435, 40] on div "Purchase Orders" at bounding box center [448, 40] width 44 height 8
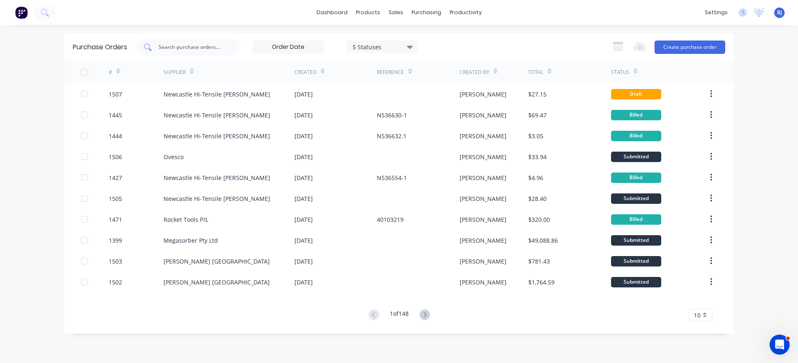
click at [208, 47] on input "text" at bounding box center [192, 47] width 69 height 8
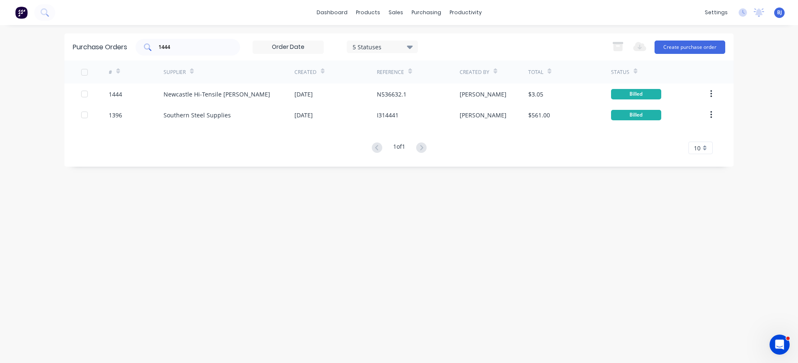
click at [197, 52] on div "1444" at bounding box center [187, 47] width 105 height 17
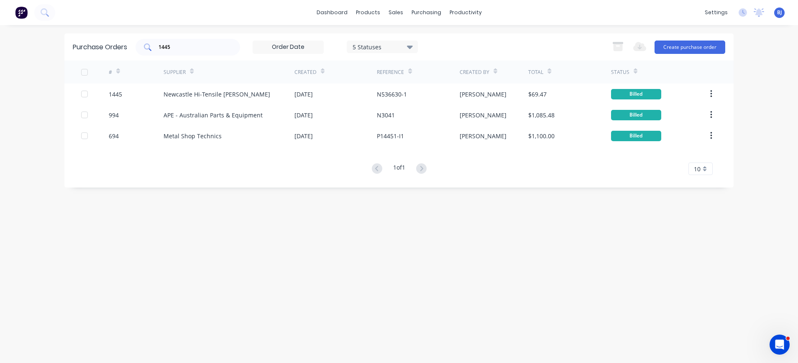
click at [196, 43] on input "1445" at bounding box center [192, 47] width 69 height 8
drag, startPoint x: 161, startPoint y: 49, endPoint x: 145, endPoint y: 49, distance: 15.9
click at [145, 49] on div "1445" at bounding box center [187, 47] width 105 height 17
type input "1430"
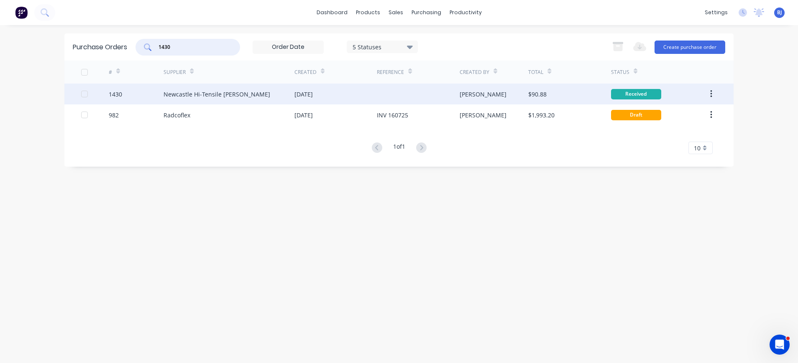
click at [189, 92] on div "Newcastle Hi-Tensile [PERSON_NAME]" at bounding box center [217, 94] width 107 height 9
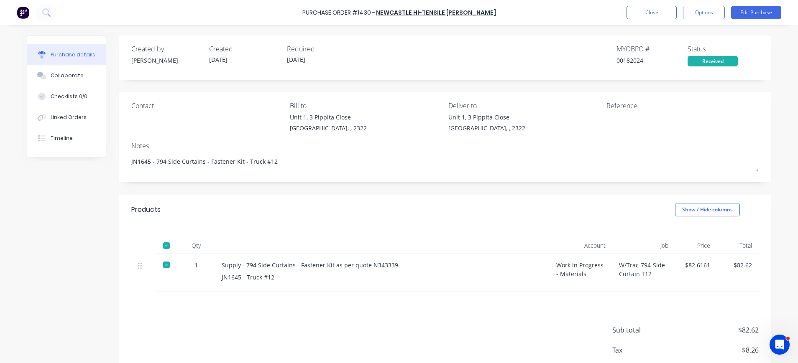
click at [606, 119] on div at bounding box center [658, 123] width 105 height 21
click at [742, 17] on button "Edit Purchase" at bounding box center [756, 12] width 50 height 13
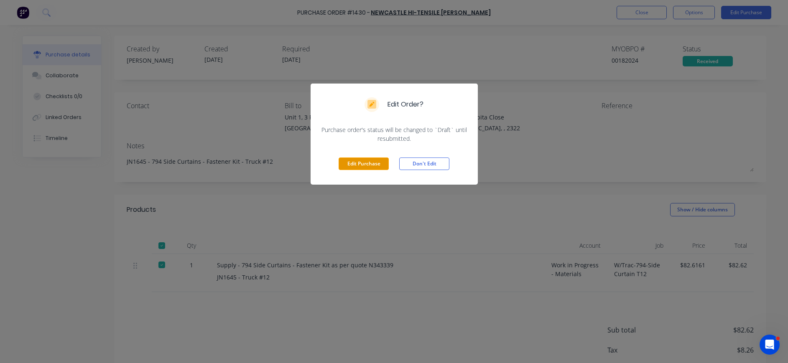
click at [368, 164] on button "Edit Purchase" at bounding box center [364, 164] width 50 height 13
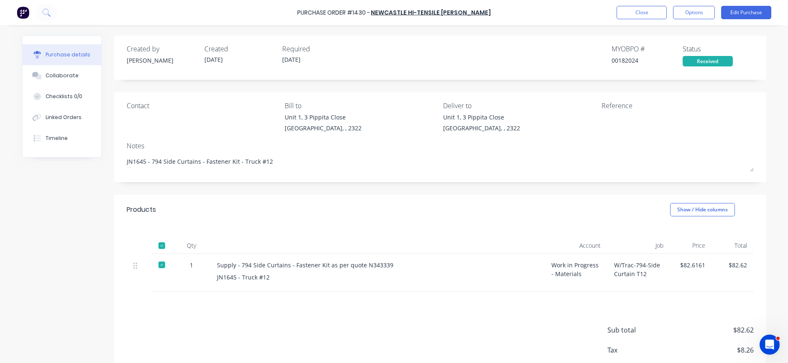
type textarea "x"
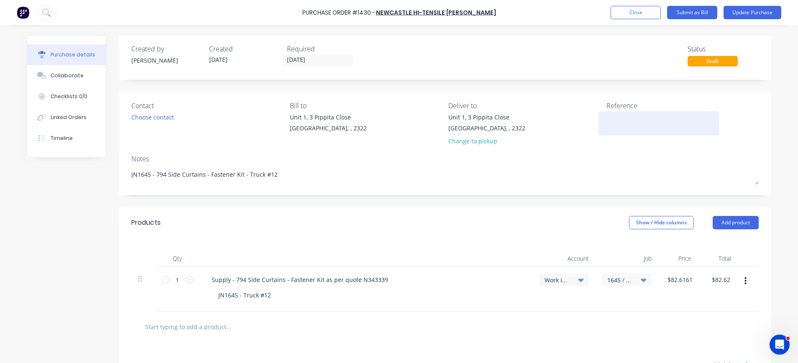
click at [610, 124] on textarea at bounding box center [658, 122] width 105 height 19
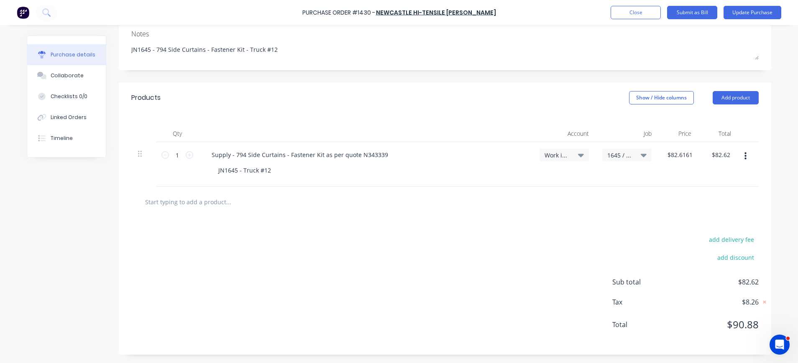
type textarea "N536555-1"
type textarea "x"
type textarea "N536555-1"
click at [544, 242] on div "add delivery fee add discount Sub total $82.62 Tax $8.26 Total $90.88" at bounding box center [445, 286] width 652 height 138
type textarea "x"
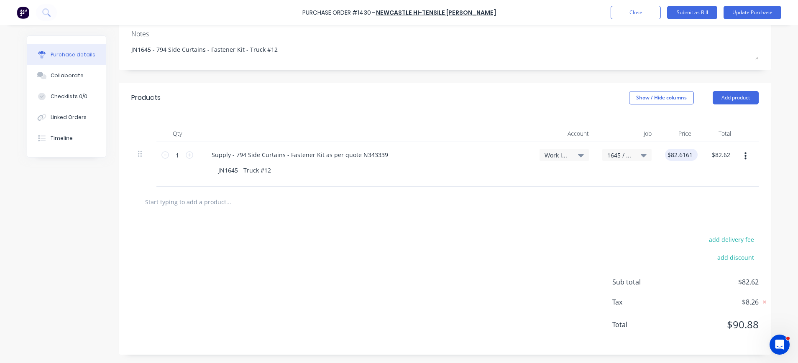
type input "82.62"
click at [687, 154] on input "82.62" at bounding box center [679, 155] width 29 height 12
type textarea "x"
type input "$82.62"
drag, startPoint x: 690, startPoint y: 154, endPoint x: 667, endPoint y: 153, distance: 23.0
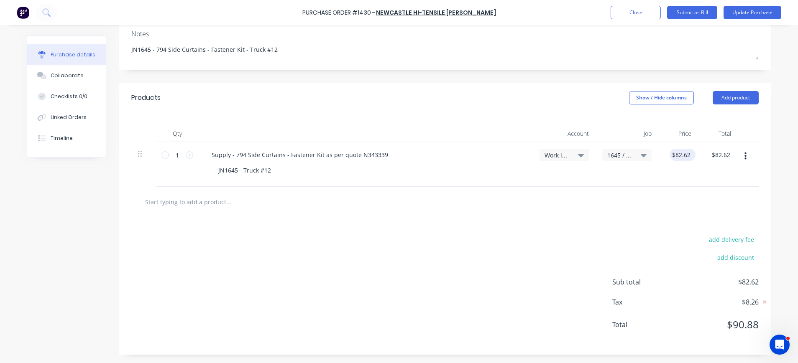
click at [669, 153] on div "$82.62 $82.62" at bounding box center [682, 155] width 26 height 12
click at [765, 10] on button "Update Purchase" at bounding box center [752, 12] width 58 height 13
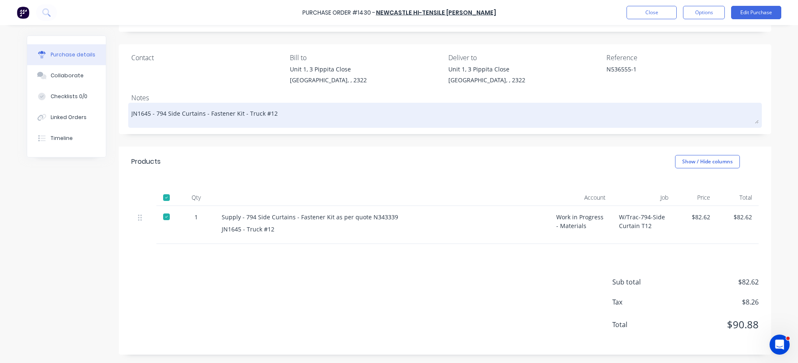
scroll to position [0, 0]
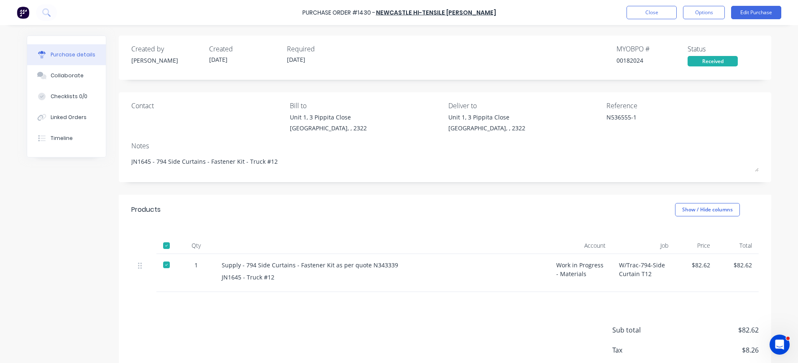
click at [695, 263] on div "$82.62" at bounding box center [696, 265] width 28 height 9
drag, startPoint x: 690, startPoint y: 263, endPoint x: 713, endPoint y: 262, distance: 23.4
click at [713, 262] on div "1 Supply - 794 Side Curtains - Fastener Kit as per quote N343339 JN1645 - Truck…" at bounding box center [444, 273] width 627 height 38
click at [749, 8] on button "Edit Purchase" at bounding box center [756, 12] width 50 height 13
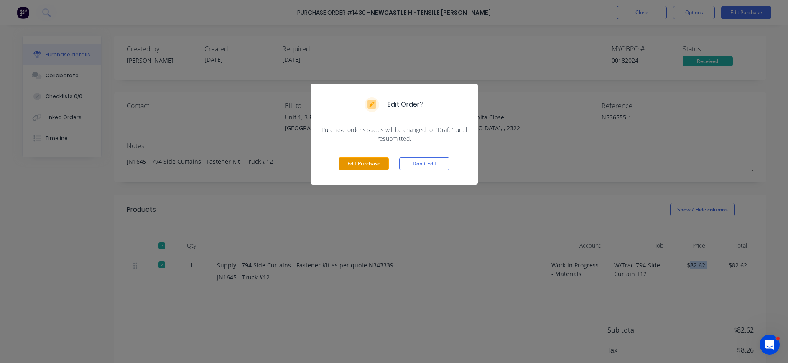
click at [370, 162] on button "Edit Purchase" at bounding box center [364, 164] width 50 height 13
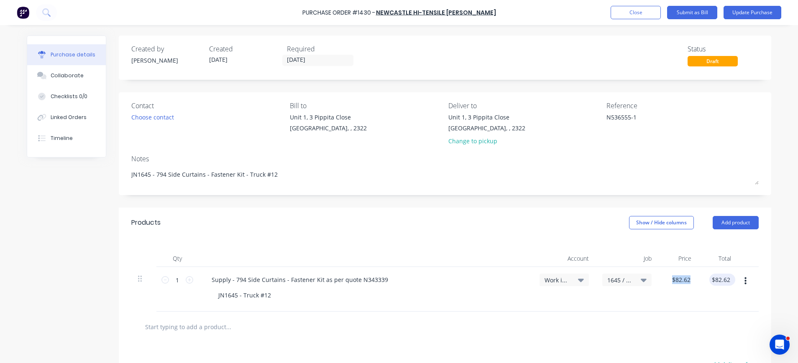
type textarea "x"
type input "82.62"
click at [724, 279] on input "82.62" at bounding box center [722, 280] width 19 height 12
type textarea "x"
drag, startPoint x: 726, startPoint y: 280, endPoint x: 708, endPoint y: 280, distance: 17.6
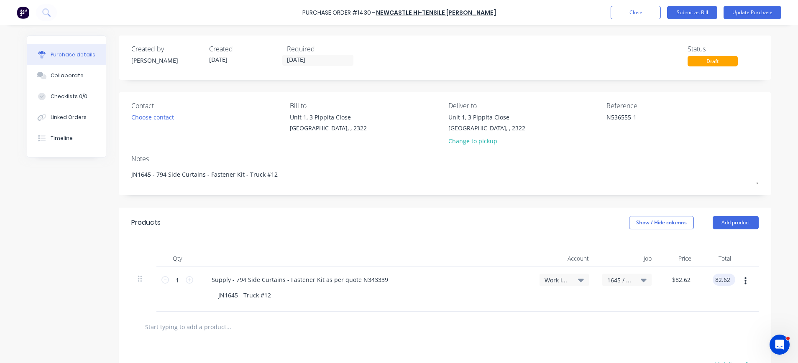
click at [713, 280] on input "82.62" at bounding box center [722, 280] width 19 height 12
type input "74.11"
type textarea "x"
type input "$74.11"
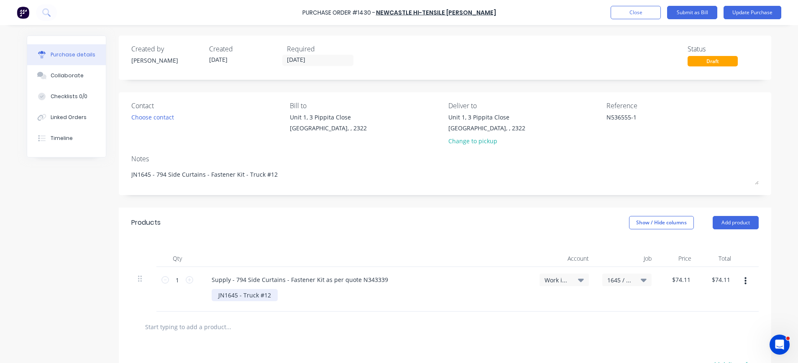
click at [237, 297] on div "JN1645 - Truck #12" at bounding box center [245, 295] width 66 height 12
click at [685, 12] on button "Submit as Bill" at bounding box center [692, 12] width 50 height 13
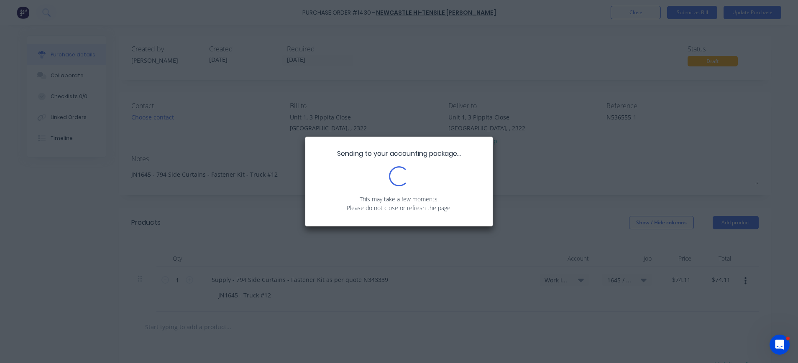
type textarea "x"
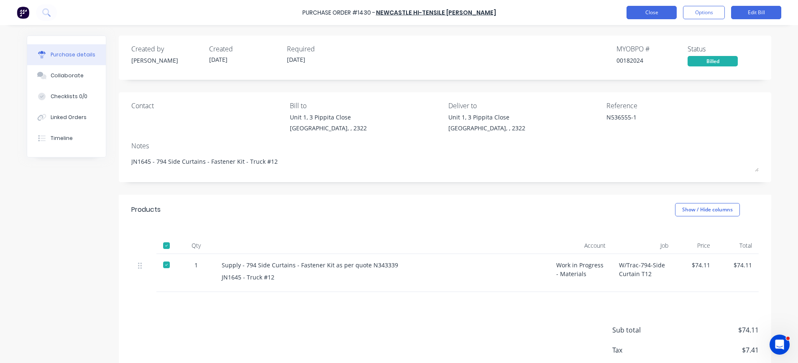
click at [645, 13] on button "Close" at bounding box center [651, 12] width 50 height 13
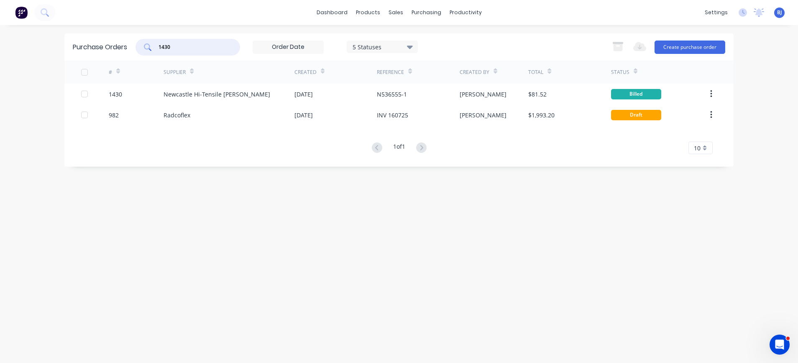
click at [191, 49] on input "1430" at bounding box center [192, 47] width 69 height 8
drag, startPoint x: 165, startPoint y: 47, endPoint x: 148, endPoint y: 47, distance: 17.6
click at [148, 47] on div "1430" at bounding box center [187, 47] width 105 height 17
type input "1425"
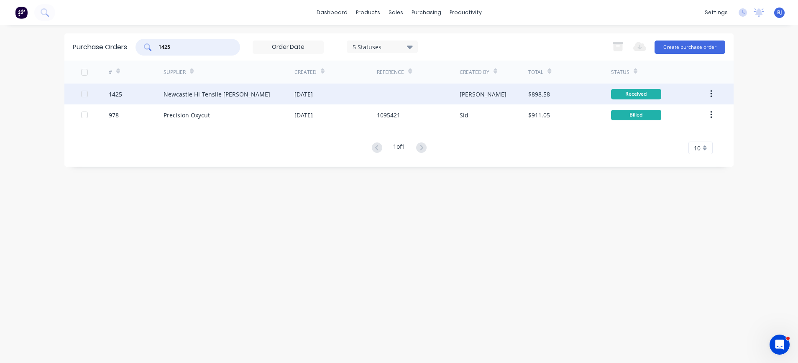
click at [195, 97] on div "Newcastle Hi-Tensile [PERSON_NAME]" at bounding box center [217, 94] width 107 height 9
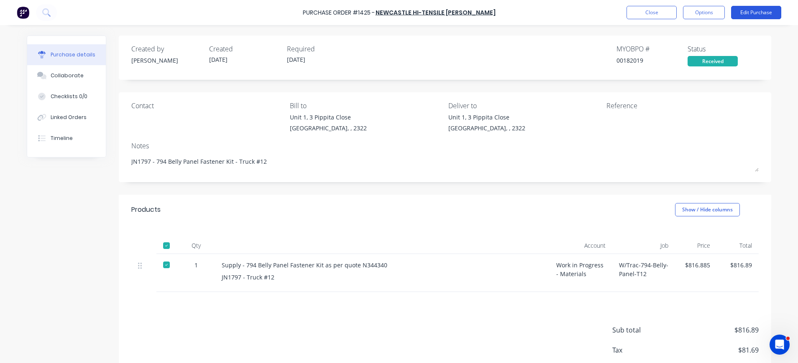
click at [758, 9] on button "Edit Purchase" at bounding box center [756, 12] width 50 height 13
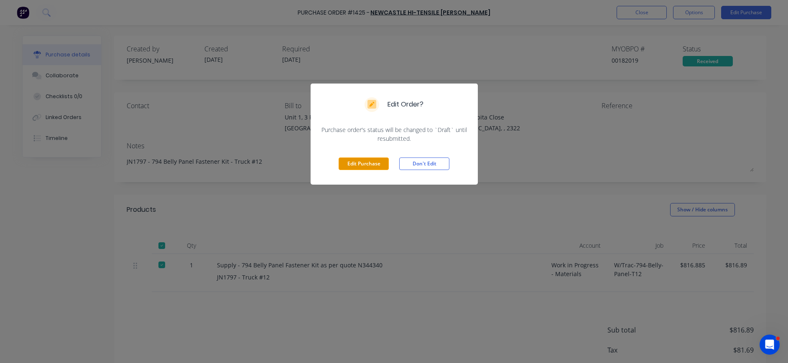
click at [366, 164] on button "Edit Purchase" at bounding box center [364, 164] width 50 height 13
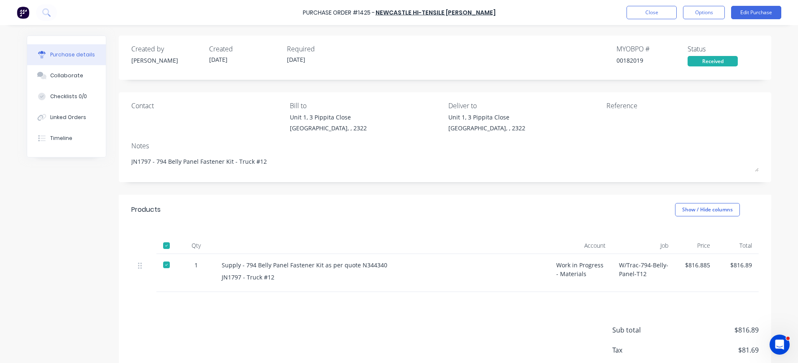
type textarea "x"
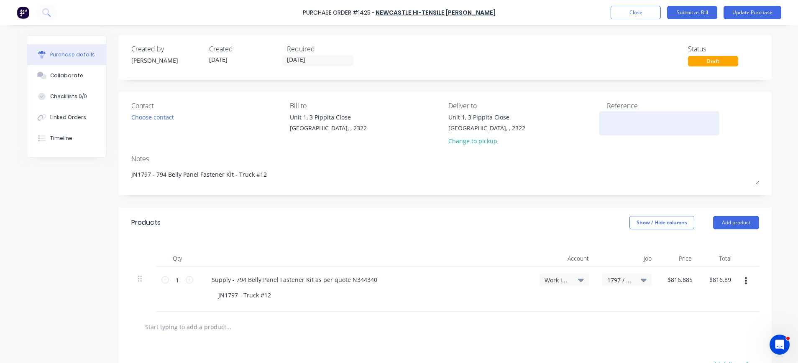
click at [607, 124] on textarea at bounding box center [659, 122] width 105 height 19
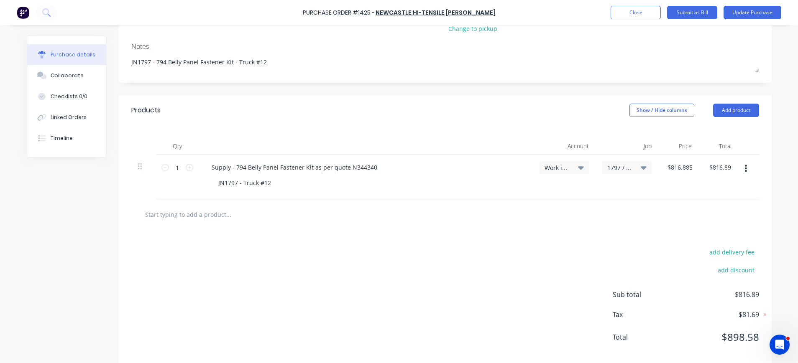
scroll to position [125, 0]
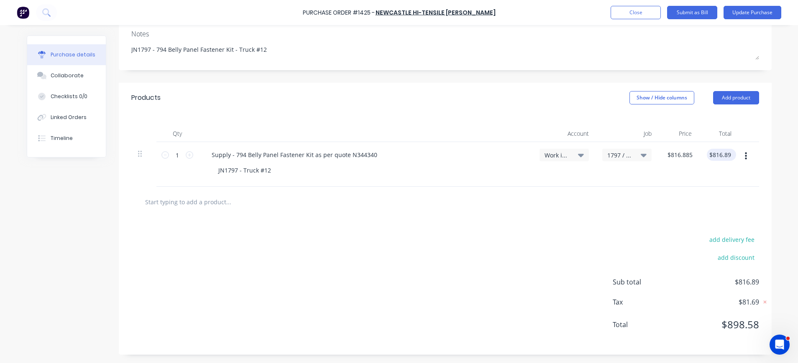
type textarea "N536540-1"
type textarea "x"
type textarea "N536540-1"
drag, startPoint x: 720, startPoint y: 156, endPoint x: 730, endPoint y: 156, distance: 10.0
click at [730, 156] on div "816.89 816.89" at bounding box center [722, 155] width 26 height 12
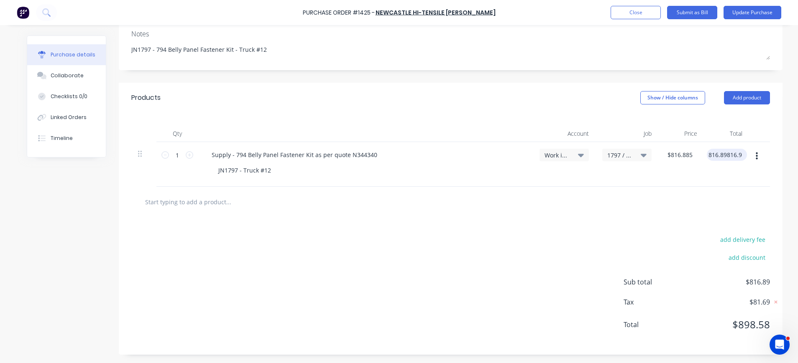
scroll to position [0, 0]
type input "8"
type input "816.90"
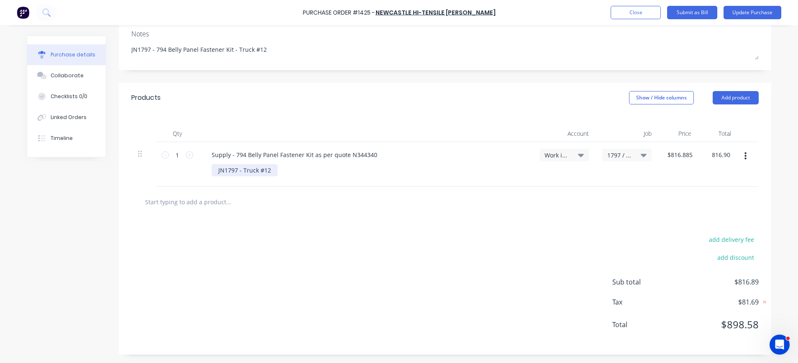
type textarea "x"
type input "$816.90"
click at [268, 172] on div "JN1797 - Truck #12" at bounding box center [245, 170] width 66 height 12
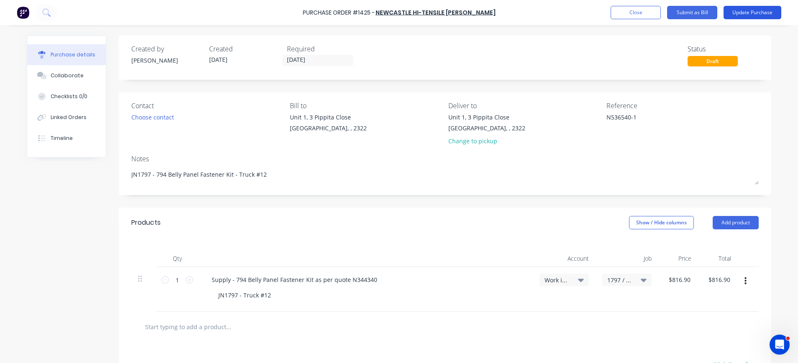
click at [747, 10] on button "Update Purchase" at bounding box center [752, 12] width 58 height 13
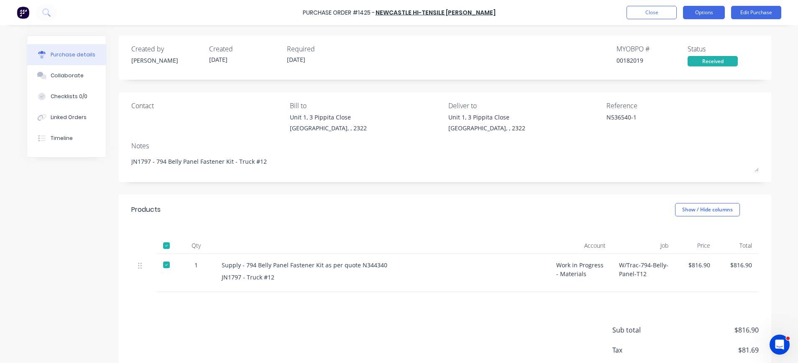
click at [699, 12] on button "Options" at bounding box center [704, 12] width 42 height 13
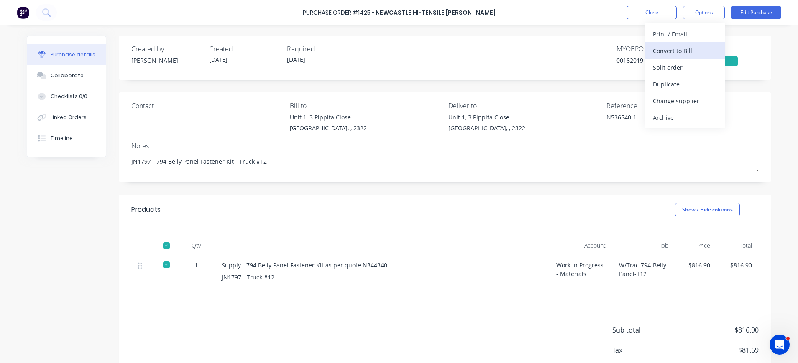
click at [684, 46] on div "Convert to Bill" at bounding box center [685, 51] width 64 height 12
type textarea "x"
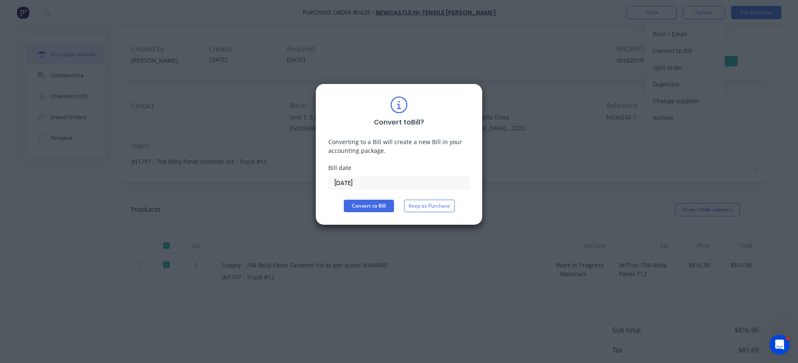
click at [364, 181] on input "[DATE]" at bounding box center [399, 183] width 141 height 13
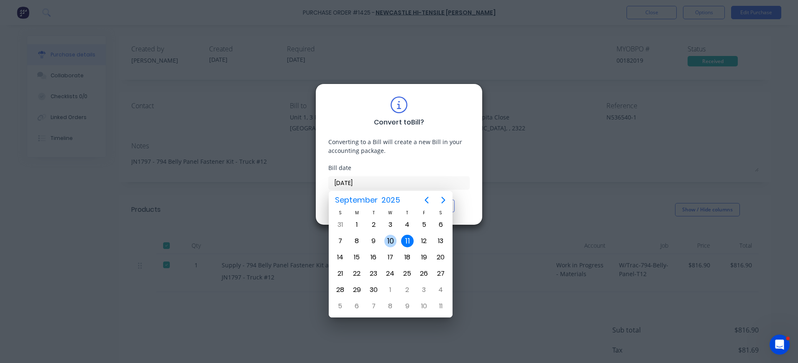
click at [388, 243] on div "10" at bounding box center [390, 241] width 13 height 13
type input "[DATE]"
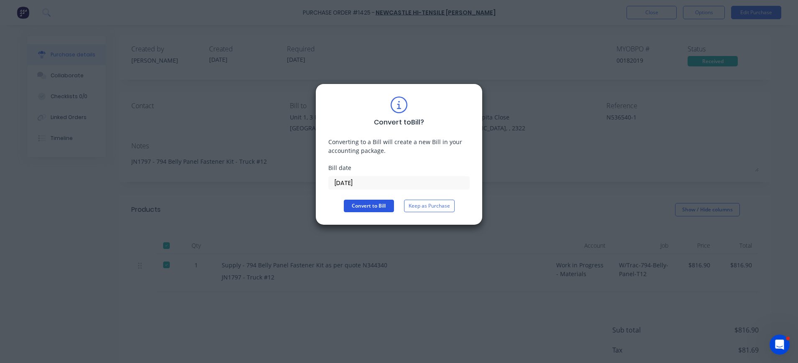
click at [364, 207] on button "Convert to Bill" at bounding box center [369, 206] width 50 height 13
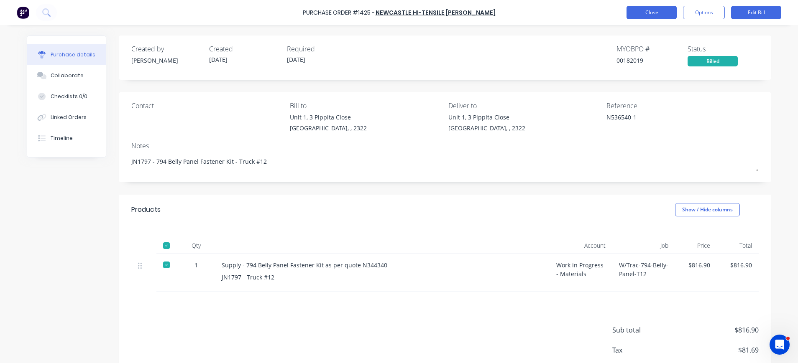
click at [651, 15] on button "Close" at bounding box center [651, 12] width 50 height 13
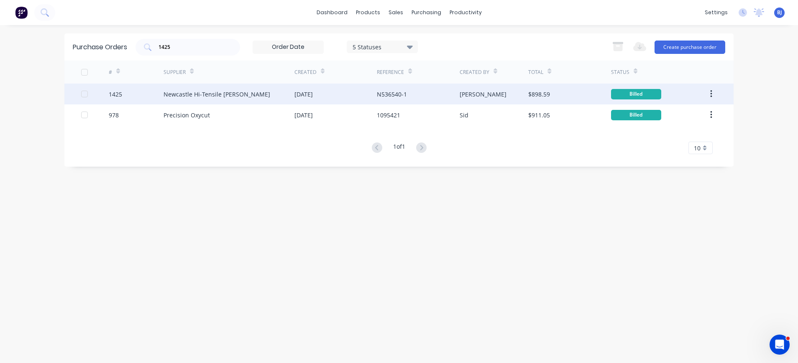
click at [529, 95] on div "$898.59" at bounding box center [539, 94] width 22 height 9
type textarea "x"
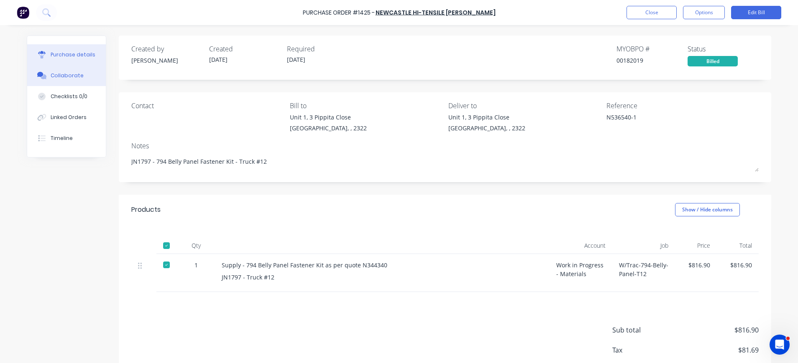
click at [76, 74] on button "Collaborate" at bounding box center [66, 75] width 79 height 21
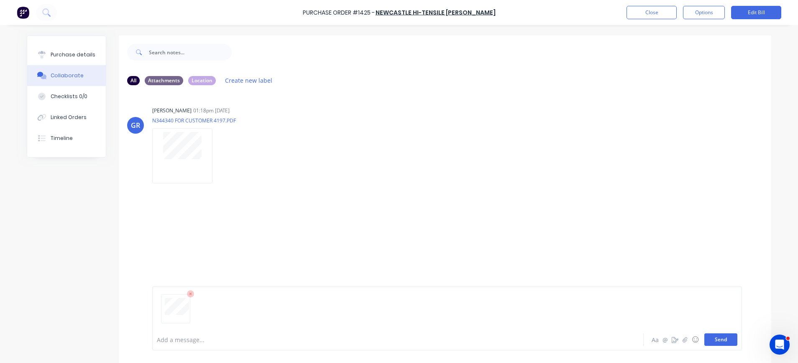
click at [715, 339] on button "Send" at bounding box center [720, 340] width 33 height 13
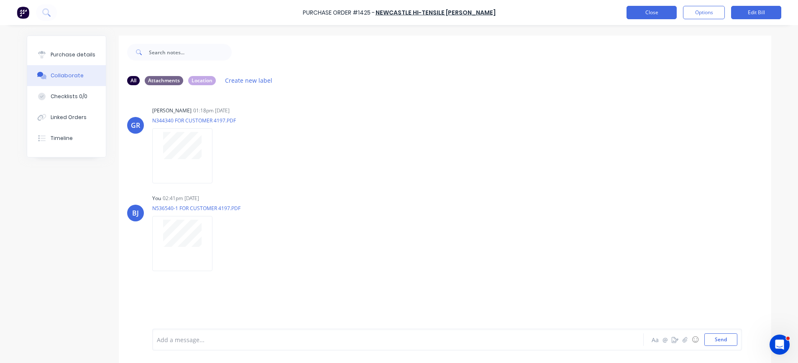
click at [645, 14] on button "Close" at bounding box center [651, 12] width 50 height 13
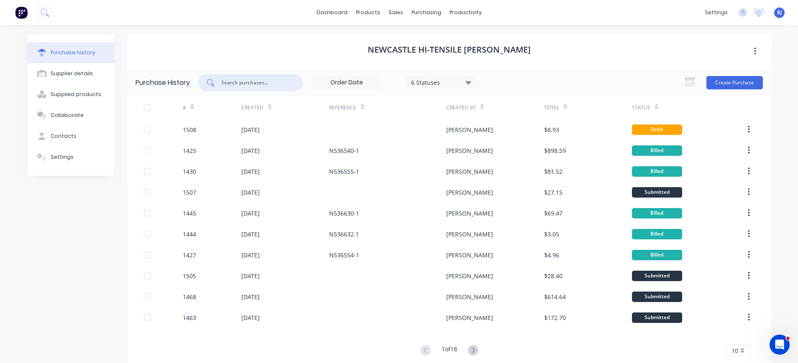
click at [233, 86] on input "text" at bounding box center [254, 83] width 69 height 8
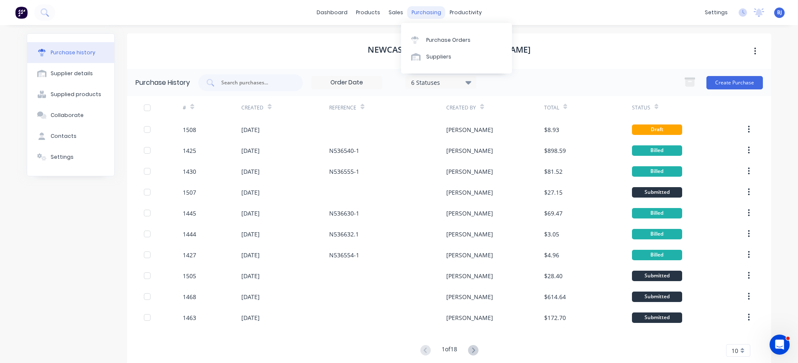
click at [414, 11] on div "purchasing" at bounding box center [426, 12] width 38 height 13
click at [442, 37] on div "Purchase Orders" at bounding box center [448, 40] width 44 height 8
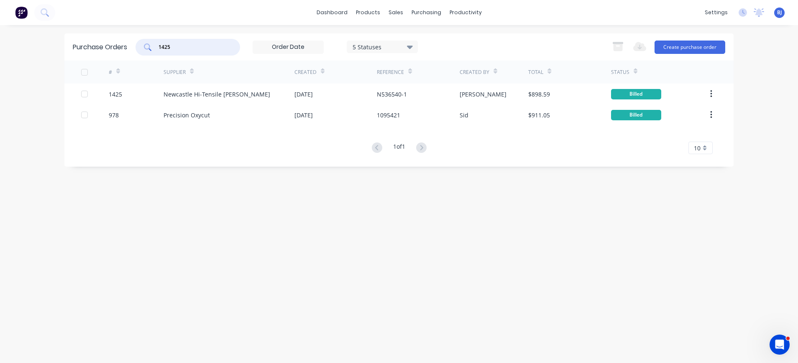
click at [179, 47] on input "1425" at bounding box center [192, 47] width 69 height 8
drag, startPoint x: 179, startPoint y: 47, endPoint x: 154, endPoint y: 46, distance: 24.3
click at [153, 46] on div "1425" at bounding box center [187, 47] width 105 height 17
type input "1401"
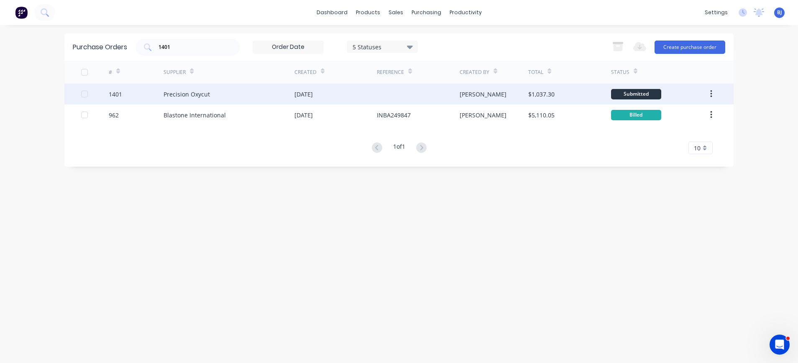
click at [156, 95] on div "1401" at bounding box center [136, 94] width 55 height 21
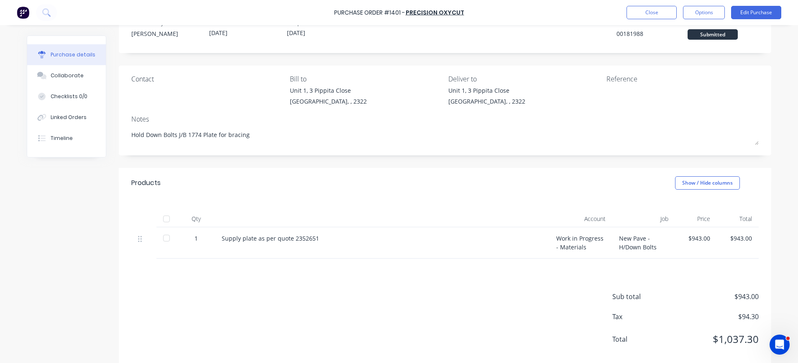
scroll to position [41, 0]
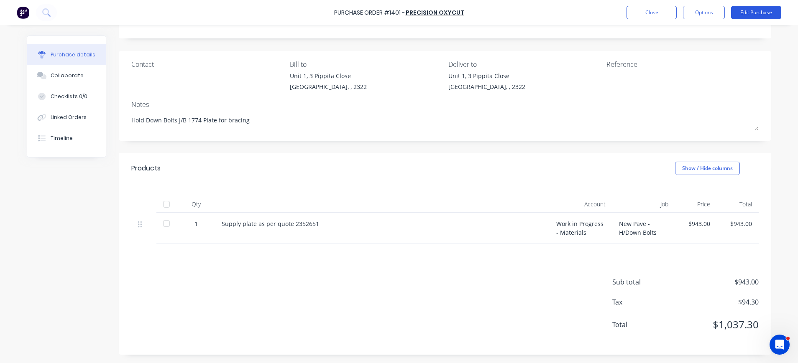
click at [746, 14] on button "Edit Purchase" at bounding box center [756, 12] width 50 height 13
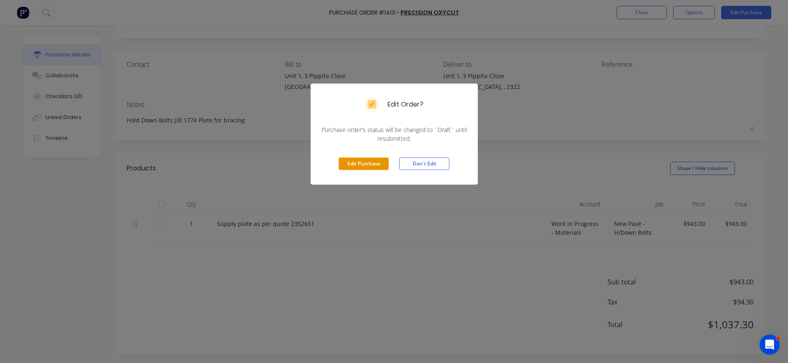
click at [376, 166] on button "Edit Purchase" at bounding box center [364, 164] width 50 height 13
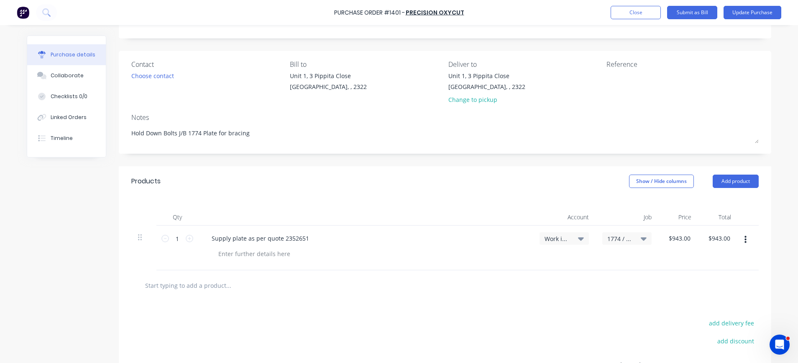
type textarea "x"
drag, startPoint x: 704, startPoint y: 236, endPoint x: 736, endPoint y: 232, distance: 32.0
click at [736, 232] on div "1 1 Supply plate as per quote 2352651 Work in Progress - Materials 1774 / New P…" at bounding box center [444, 248] width 627 height 45
type input "858.0"
type textarea "x"
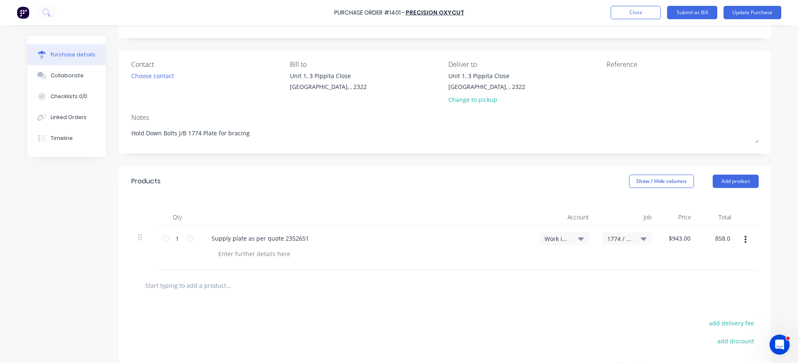
type input "$858.00"
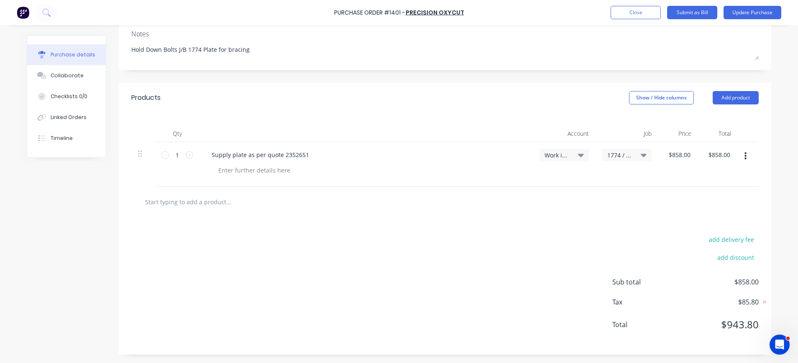
scroll to position [0, 0]
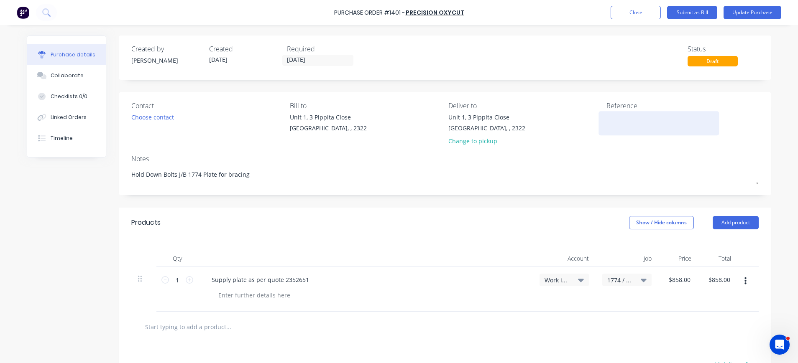
click at [627, 113] on textarea at bounding box center [658, 122] width 105 height 19
type textarea "1112351"
type textarea "x"
type textarea "1112351"
click at [748, 11] on button "Update Purchase" at bounding box center [752, 12] width 58 height 13
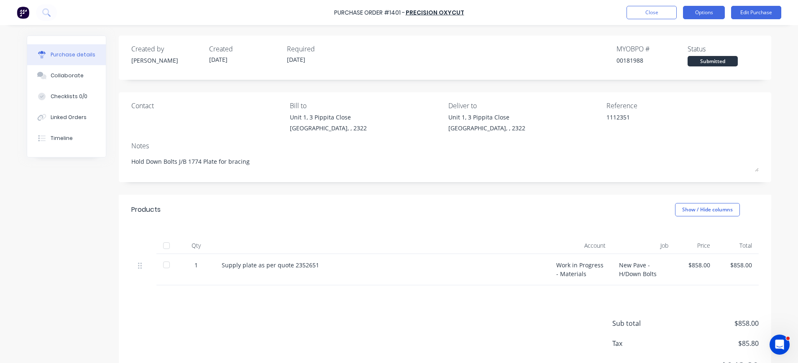
click at [689, 14] on button "Options" at bounding box center [704, 12] width 42 height 13
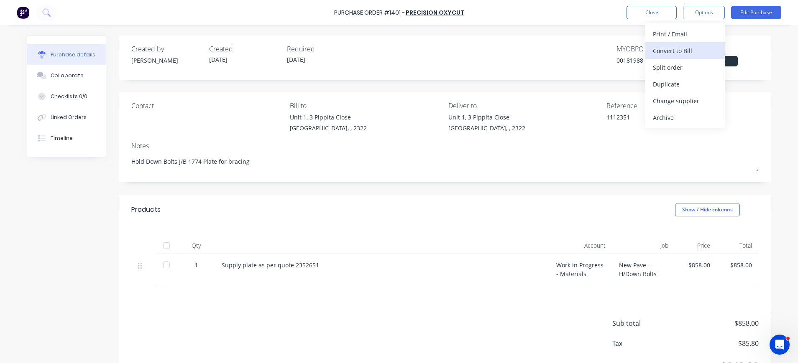
click at [675, 51] on div "Convert to Bill" at bounding box center [685, 51] width 64 height 12
type textarea "x"
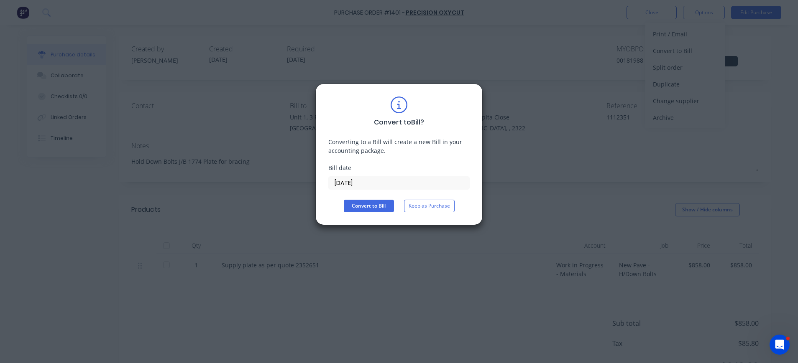
click at [355, 181] on input "[DATE]" at bounding box center [399, 183] width 141 height 13
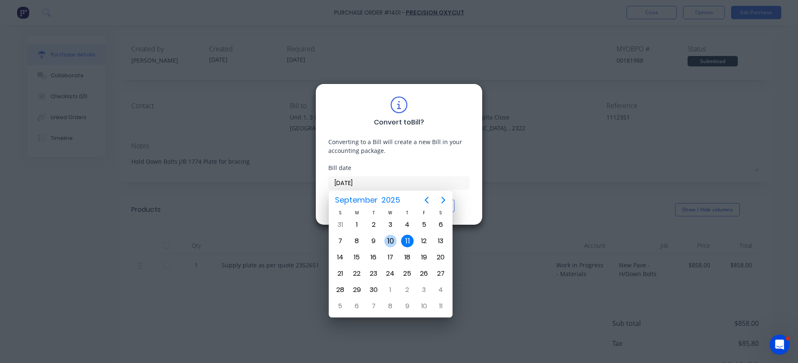
click at [387, 242] on div "10" at bounding box center [390, 241] width 13 height 13
type input "[DATE]"
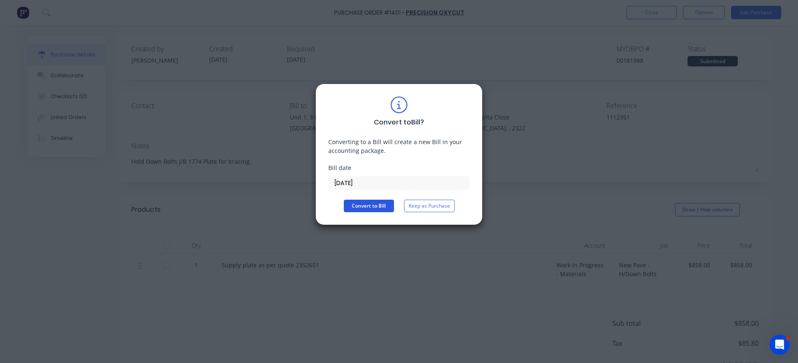
click at [362, 207] on button "Convert to Bill" at bounding box center [369, 206] width 50 height 13
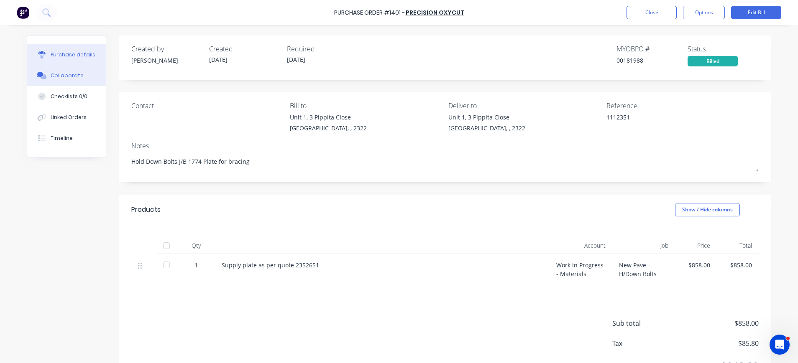
click at [78, 75] on button "Collaborate" at bounding box center [66, 75] width 79 height 21
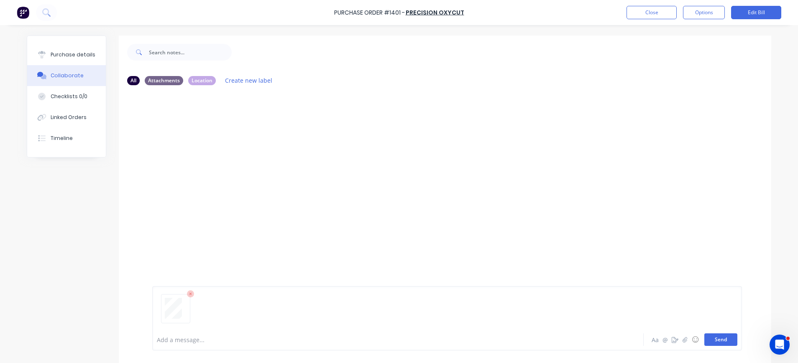
click at [714, 340] on button "Send" at bounding box center [720, 340] width 33 height 13
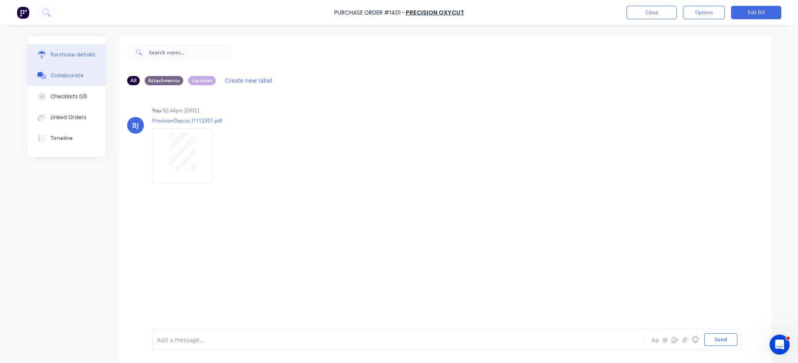
click at [52, 54] on div "Purchase details" at bounding box center [73, 55] width 45 height 8
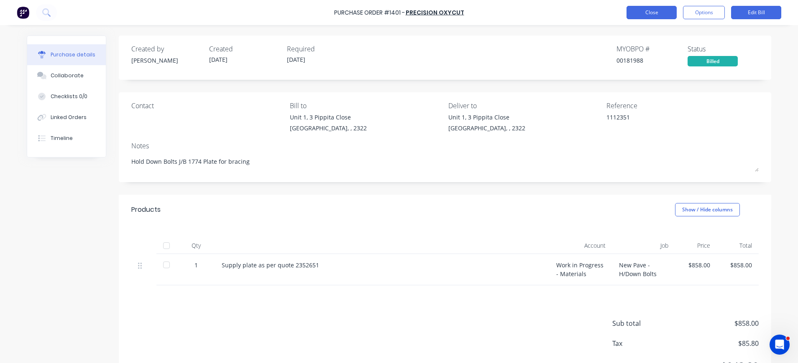
click at [669, 11] on button "Close" at bounding box center [651, 12] width 50 height 13
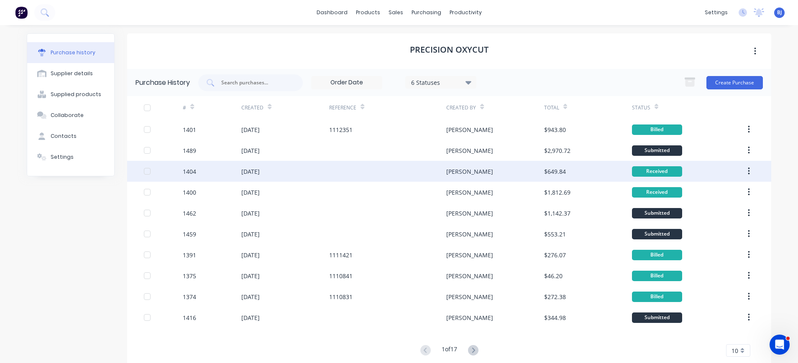
click at [230, 171] on div "1404" at bounding box center [212, 171] width 59 height 21
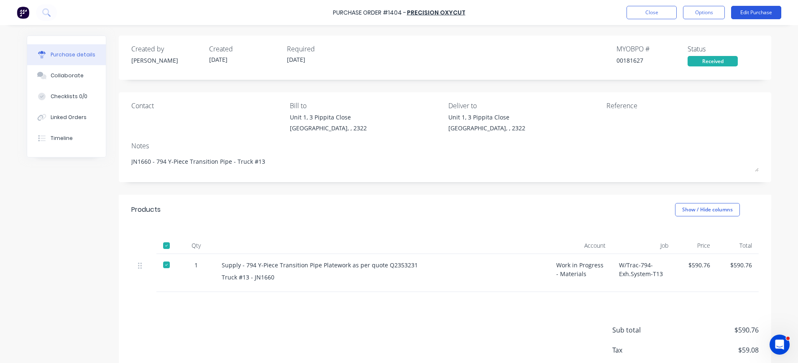
click at [746, 10] on button "Edit Purchase" at bounding box center [756, 12] width 50 height 13
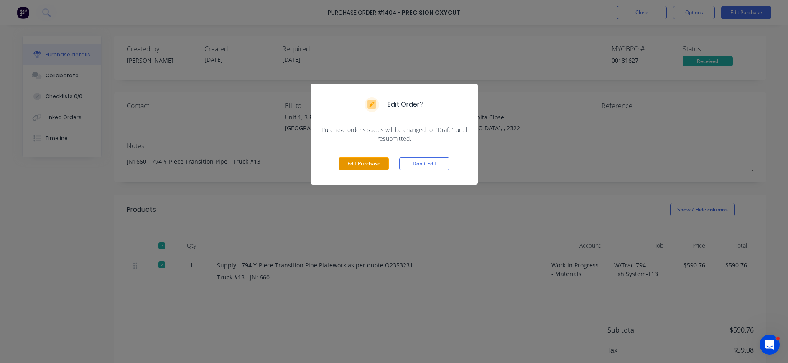
click at [364, 163] on button "Edit Purchase" at bounding box center [364, 164] width 50 height 13
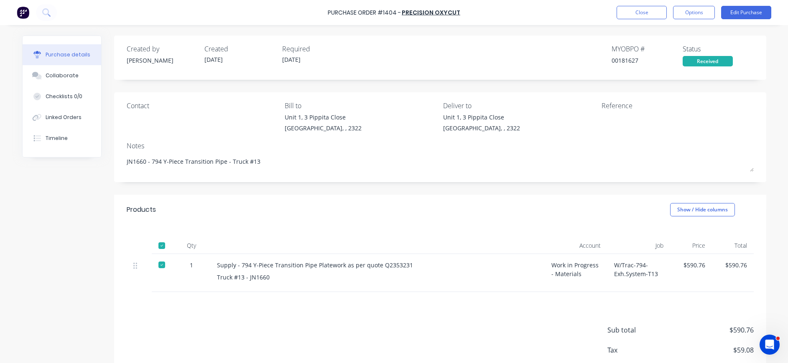
type textarea "x"
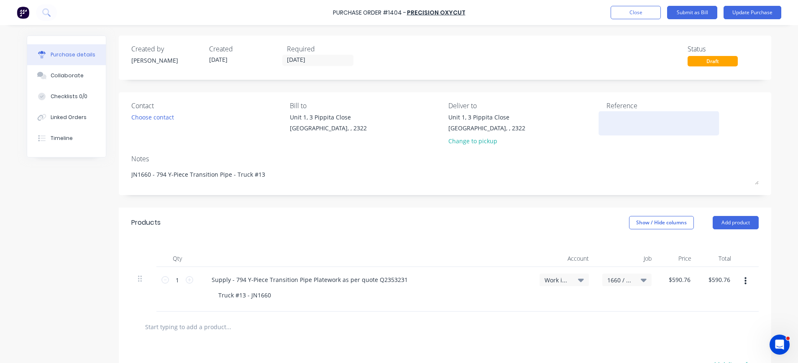
click at [614, 121] on textarea at bounding box center [658, 122] width 105 height 19
type textarea "1112371"
type textarea "x"
type textarea "1112371"
drag, startPoint x: 704, startPoint y: 278, endPoint x: 732, endPoint y: 276, distance: 28.1
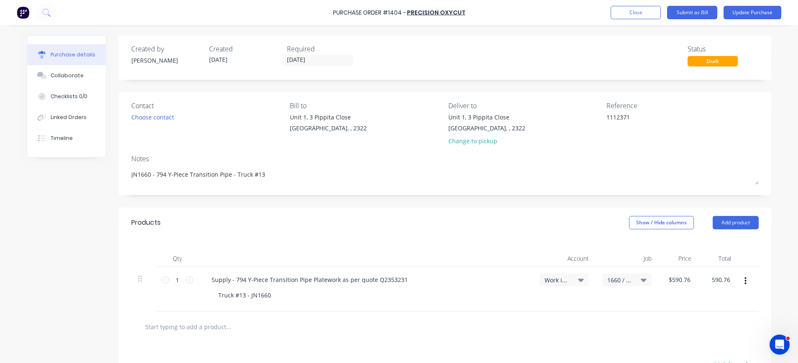
click at [732, 276] on div "1 1 Supply - 794 Y-Piece Transition Pipe Platework as per quote Q2353231 Truck …" at bounding box center [444, 289] width 627 height 45
type input "505.76"
type textarea "x"
type input "$505.76"
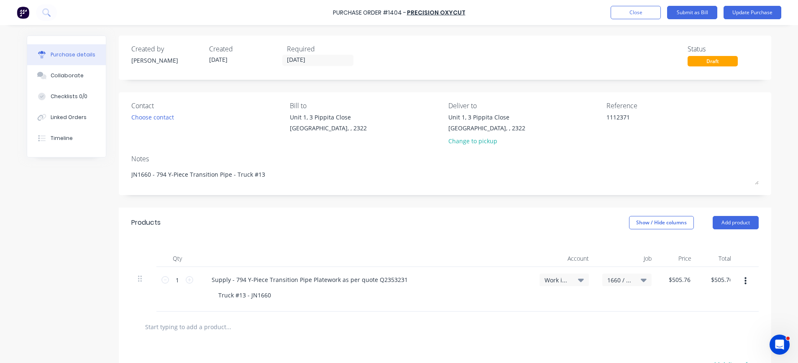
click at [744, 281] on icon "button" at bounding box center [745, 282] width 2 height 8
click at [72, 74] on div "Collaborate" at bounding box center [67, 76] width 33 height 8
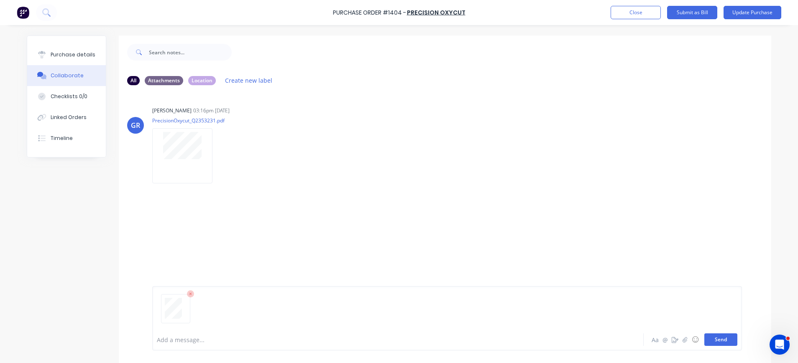
click at [712, 340] on button "Send" at bounding box center [720, 340] width 33 height 13
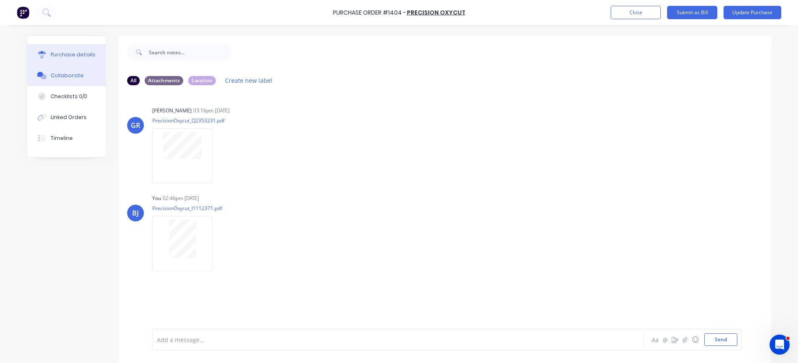
drag, startPoint x: 75, startPoint y: 55, endPoint x: 108, endPoint y: 75, distance: 38.7
click at [76, 56] on div "Purchase details" at bounding box center [73, 55] width 45 height 8
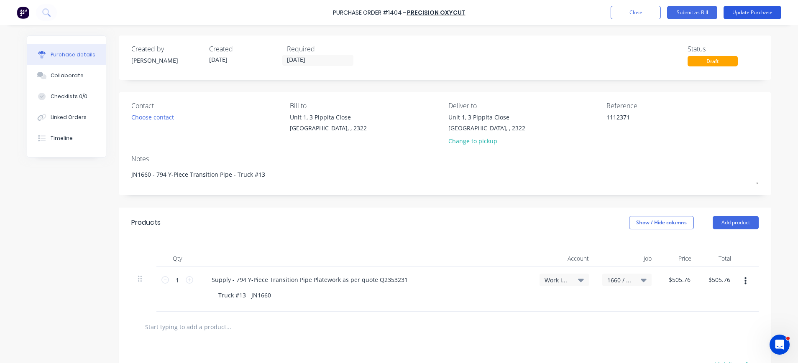
click at [740, 11] on button "Update Purchase" at bounding box center [752, 12] width 58 height 13
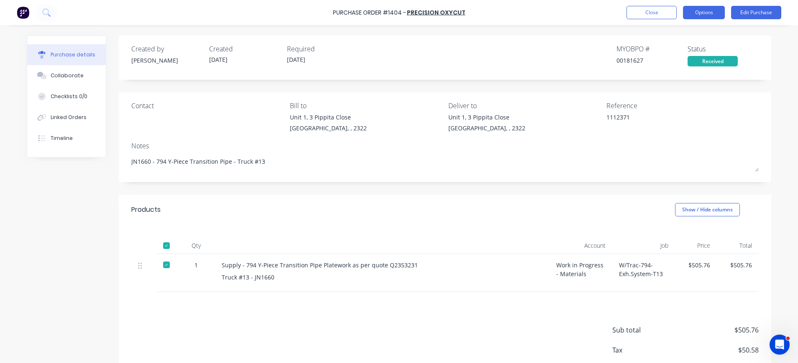
click at [713, 11] on button "Options" at bounding box center [704, 12] width 42 height 13
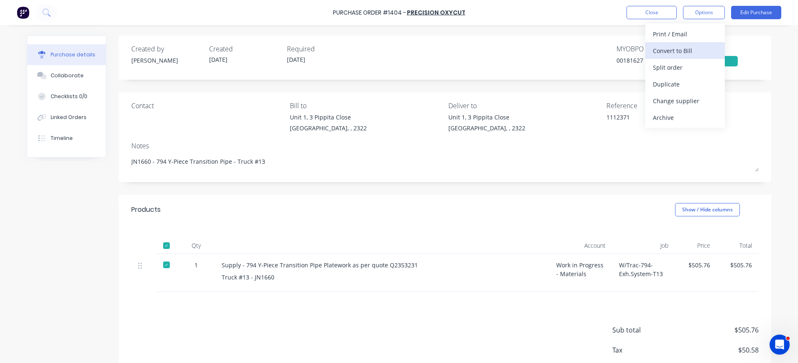
click at [685, 48] on div "Convert to Bill" at bounding box center [685, 51] width 64 height 12
type textarea "x"
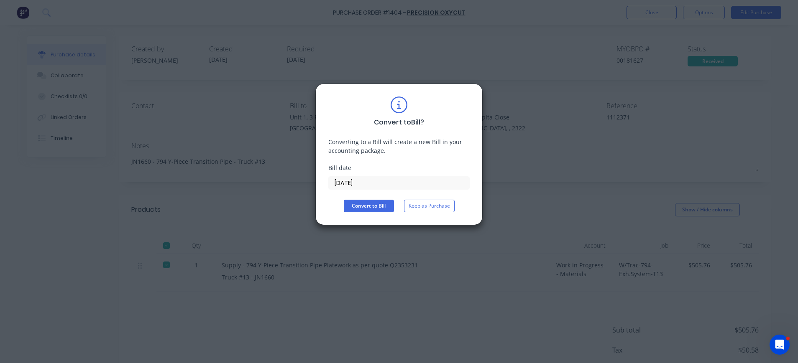
click at [345, 188] on input "[DATE]" at bounding box center [399, 183] width 141 height 13
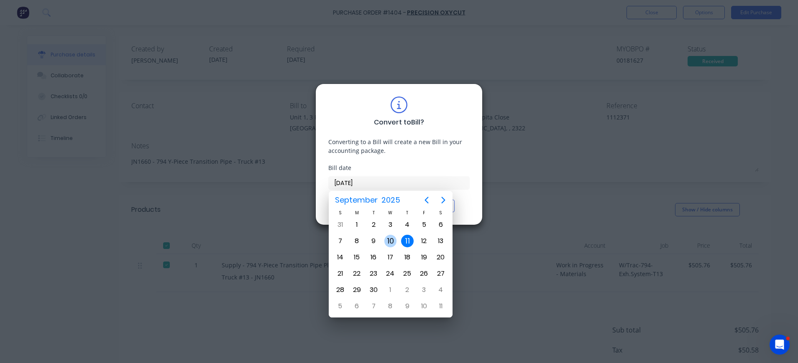
click at [391, 241] on div "10" at bounding box center [390, 241] width 13 height 13
type input "[DATE]"
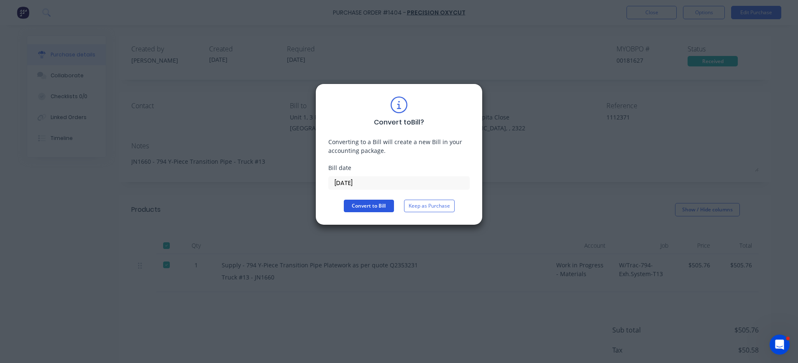
click at [381, 204] on button "Convert to Bill" at bounding box center [369, 206] width 50 height 13
type textarea "x"
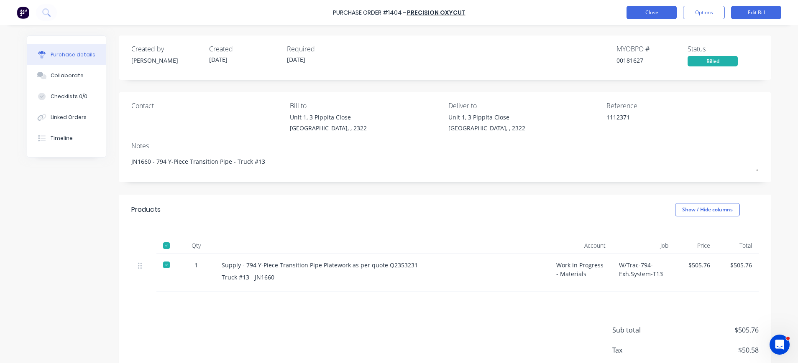
click at [662, 11] on button "Close" at bounding box center [651, 12] width 50 height 13
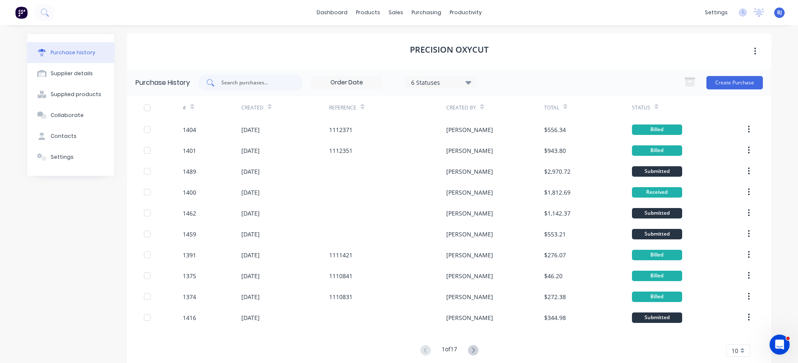
click at [224, 85] on input "text" at bounding box center [254, 83] width 69 height 8
type input "1400"
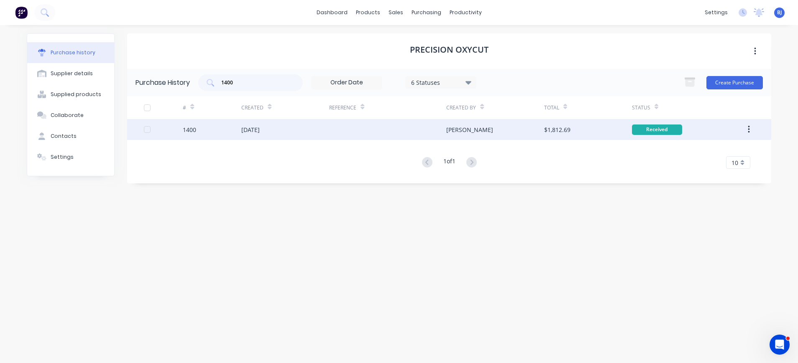
click at [260, 133] on div "04 Sep 2025" at bounding box center [250, 129] width 18 height 9
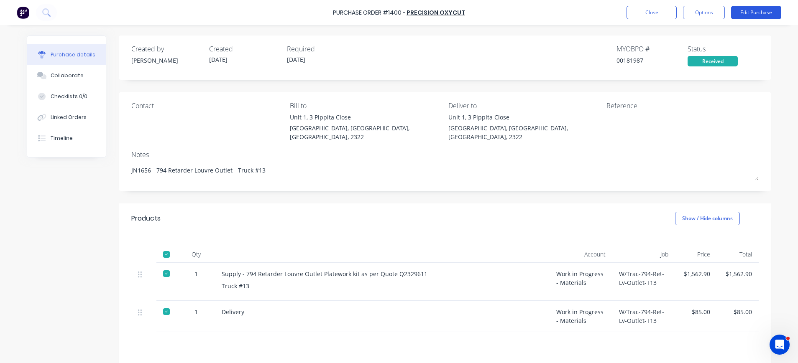
click at [758, 12] on button "Edit Purchase" at bounding box center [756, 12] width 50 height 13
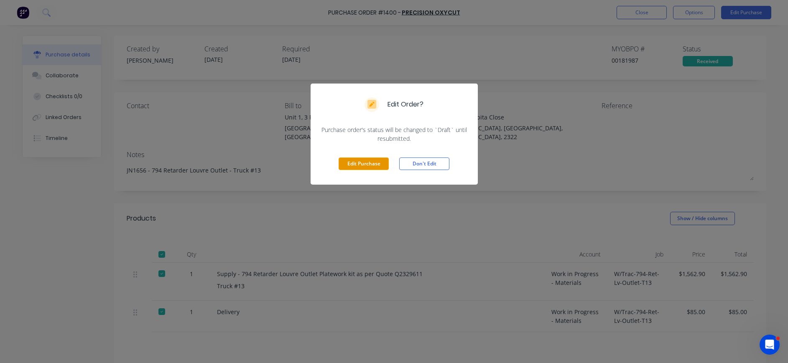
click at [371, 167] on button "Edit Purchase" at bounding box center [364, 164] width 50 height 13
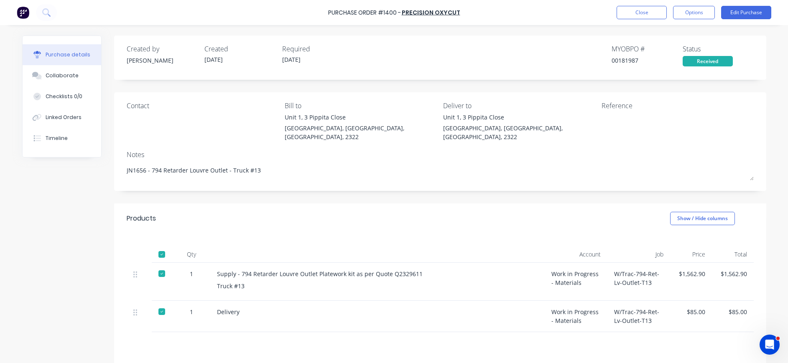
type textarea "x"
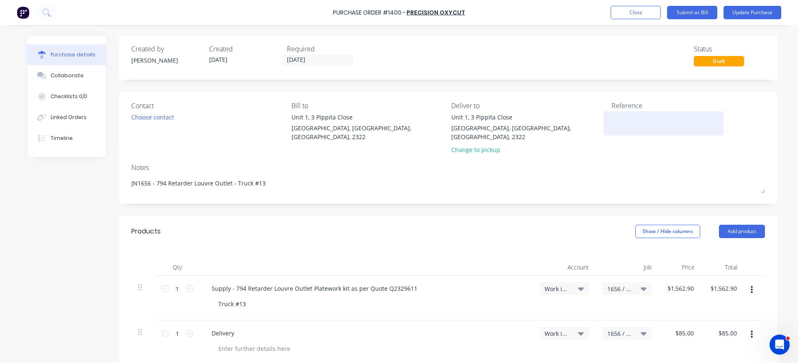
click at [611, 120] on textarea at bounding box center [663, 122] width 105 height 19
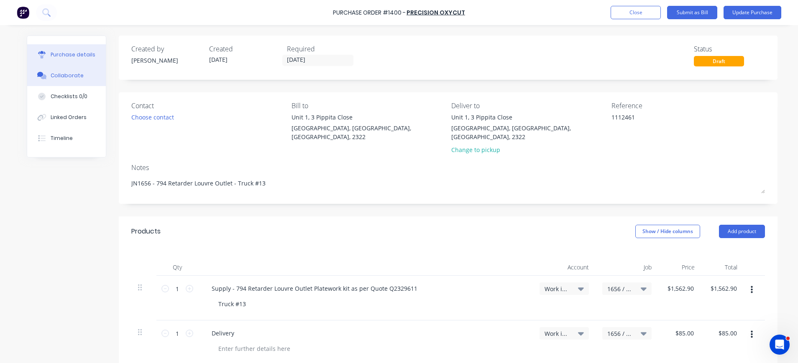
type textarea "1112461"
type textarea "x"
type textarea "1112461"
click at [73, 74] on div "Collaborate" at bounding box center [67, 76] width 33 height 8
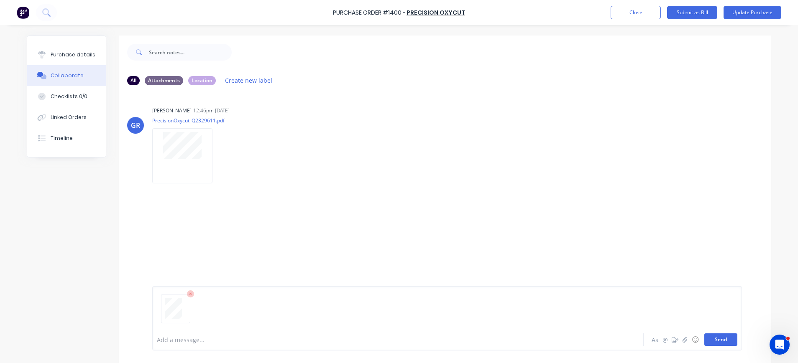
click at [713, 339] on button "Send" at bounding box center [720, 340] width 33 height 13
click at [642, 11] on button "Close" at bounding box center [636, 12] width 50 height 13
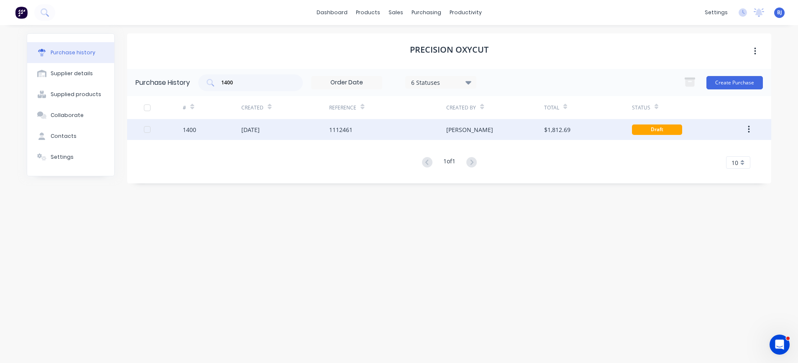
click at [560, 130] on div "$1,812.69" at bounding box center [557, 129] width 26 height 9
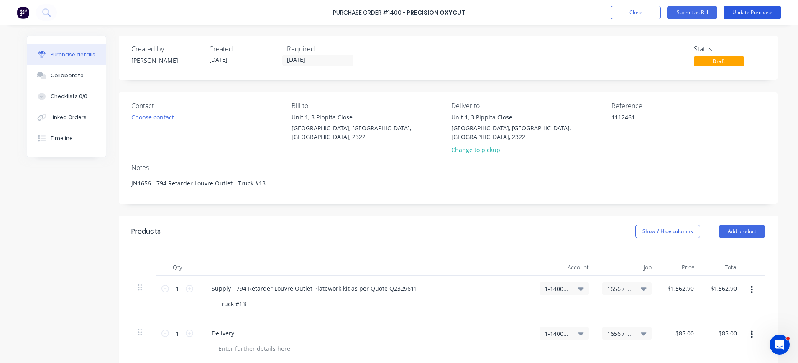
click at [748, 13] on button "Update Purchase" at bounding box center [752, 12] width 58 height 13
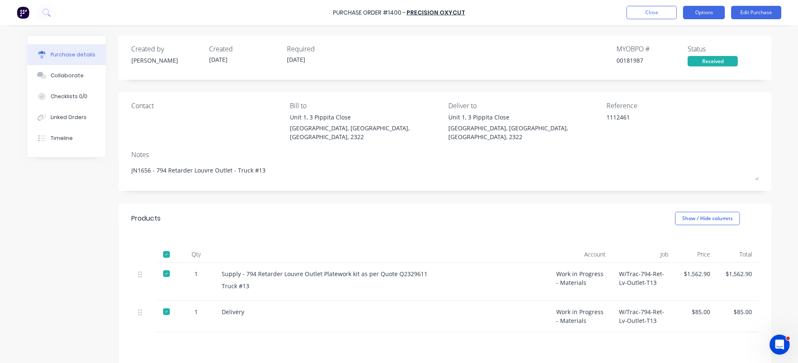
click at [708, 11] on button "Options" at bounding box center [704, 12] width 42 height 13
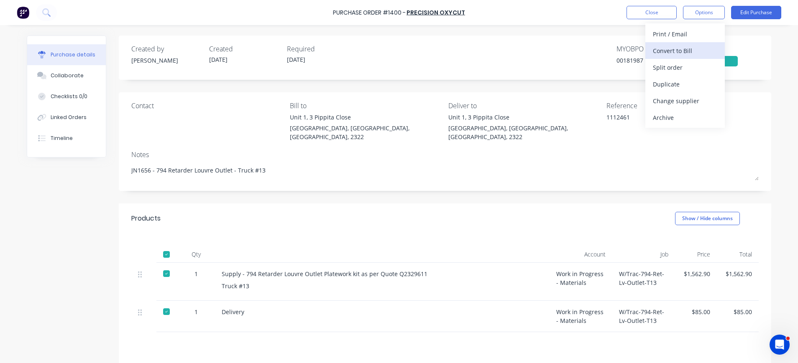
click at [687, 49] on div "Convert to Bill" at bounding box center [685, 51] width 64 height 12
type textarea "x"
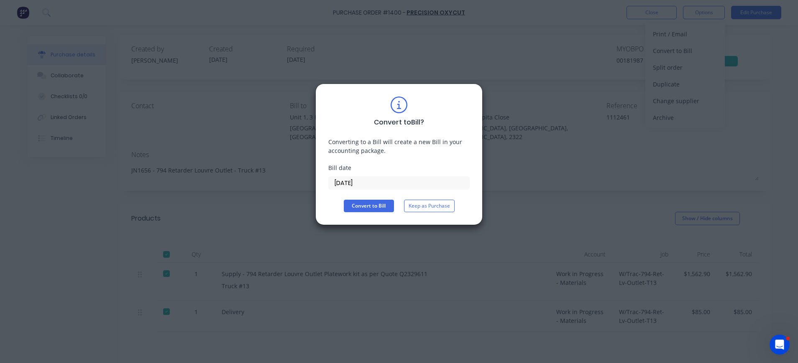
click at [353, 186] on input "[DATE]" at bounding box center [399, 183] width 141 height 13
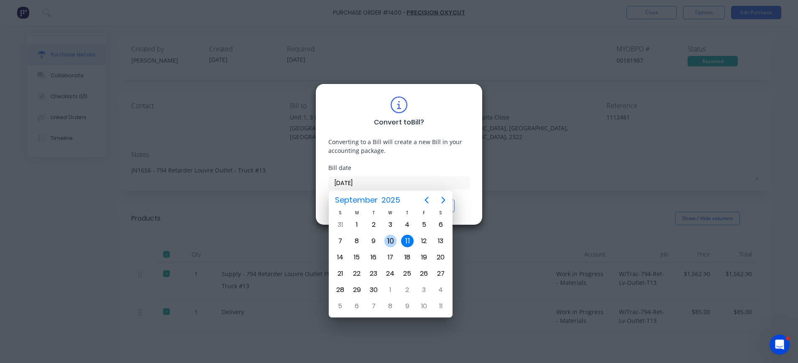
drag, startPoint x: 389, startPoint y: 243, endPoint x: 387, endPoint y: 238, distance: 5.7
click at [389, 243] on div "10" at bounding box center [390, 241] width 13 height 13
type input "[DATE]"
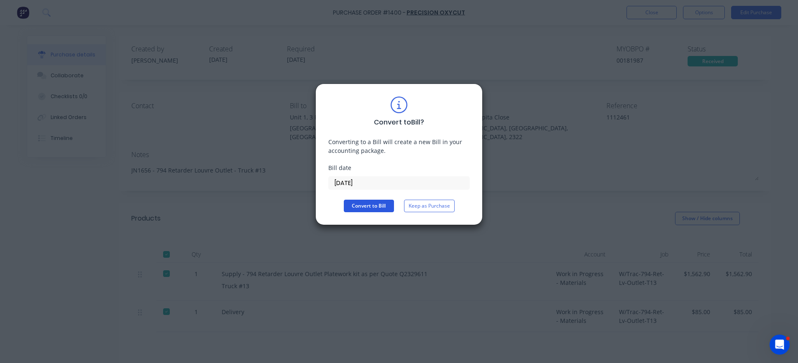
click at [370, 207] on button "Convert to Bill" at bounding box center [369, 206] width 50 height 13
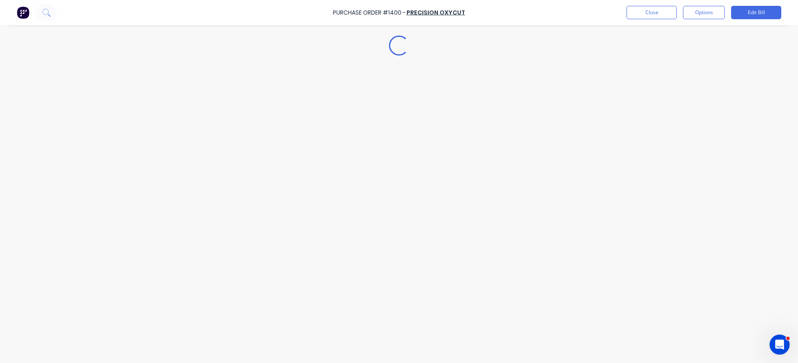
type textarea "x"
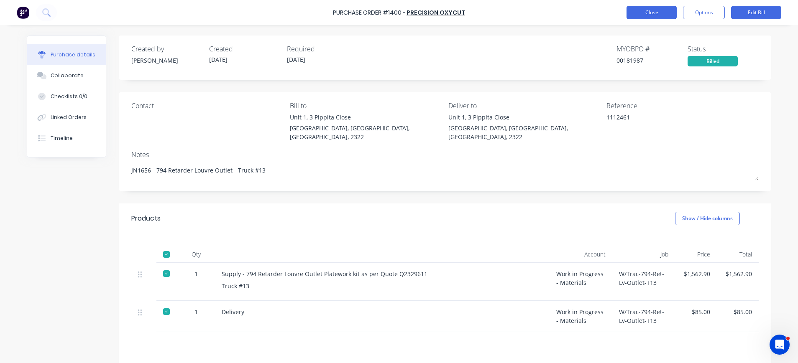
click at [655, 13] on button "Close" at bounding box center [651, 12] width 50 height 13
